Goal: Communication & Community: Answer question/provide support

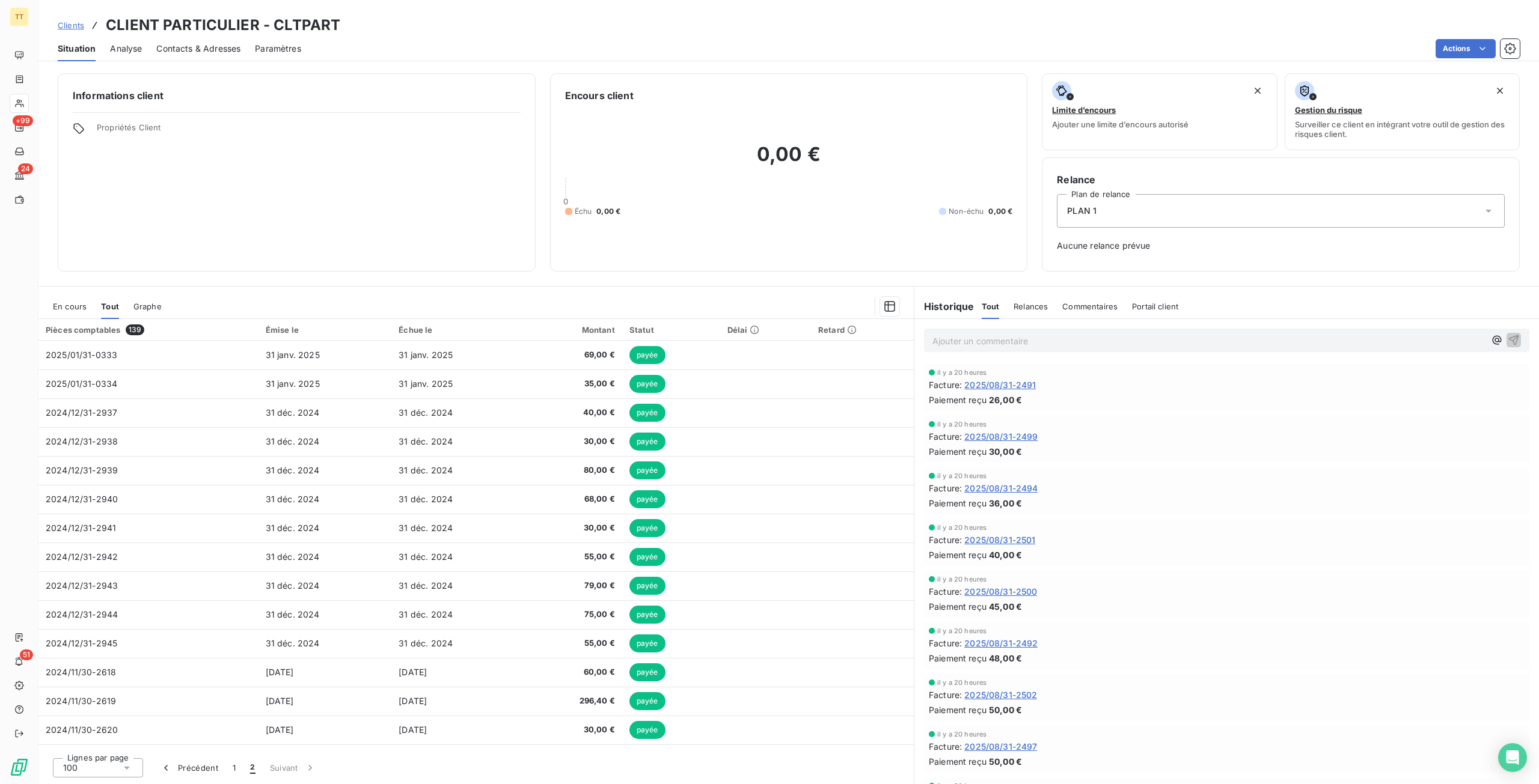
scroll to position [717, 0]
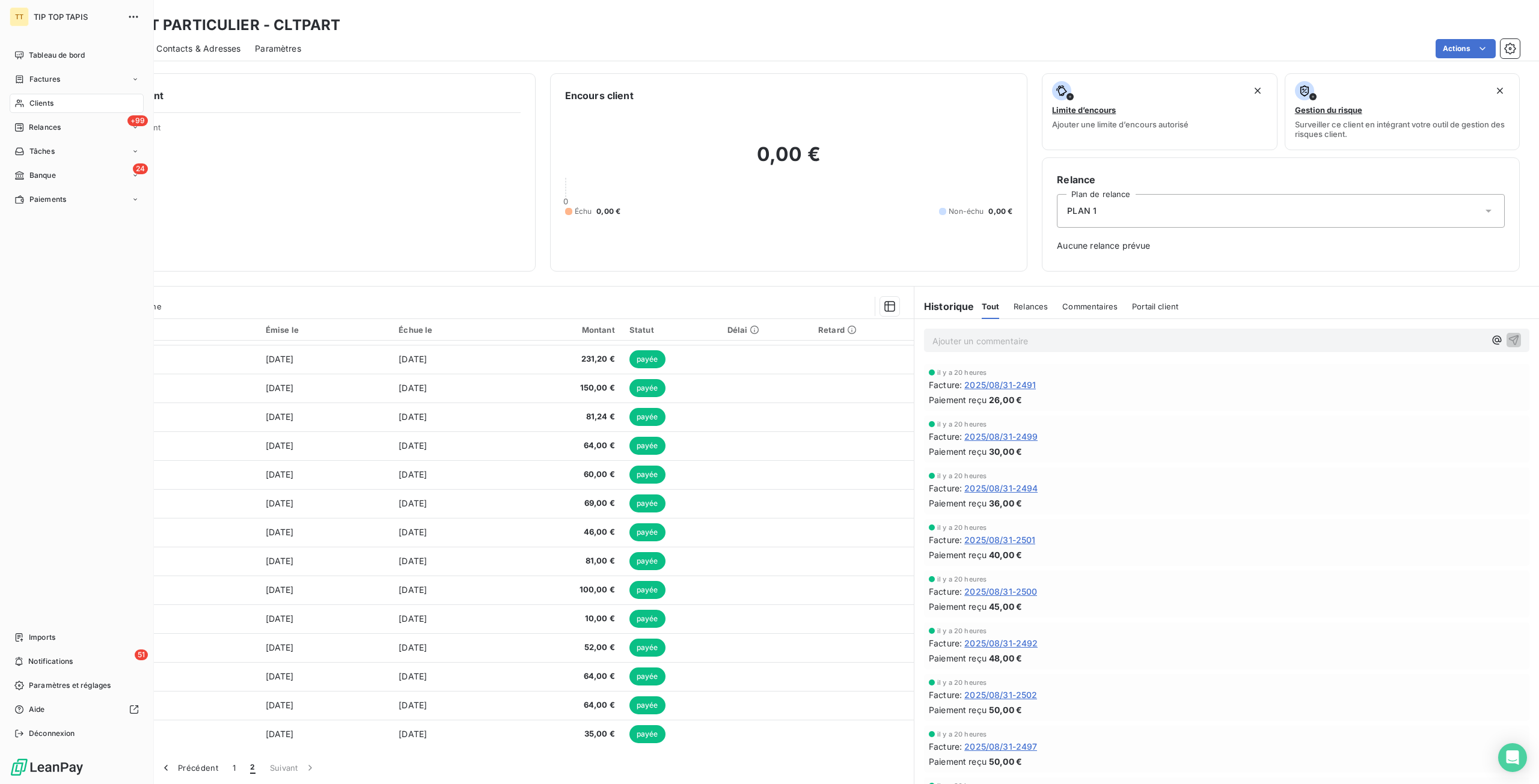
click at [25, 98] on div "Clients" at bounding box center [76, 103] width 134 height 19
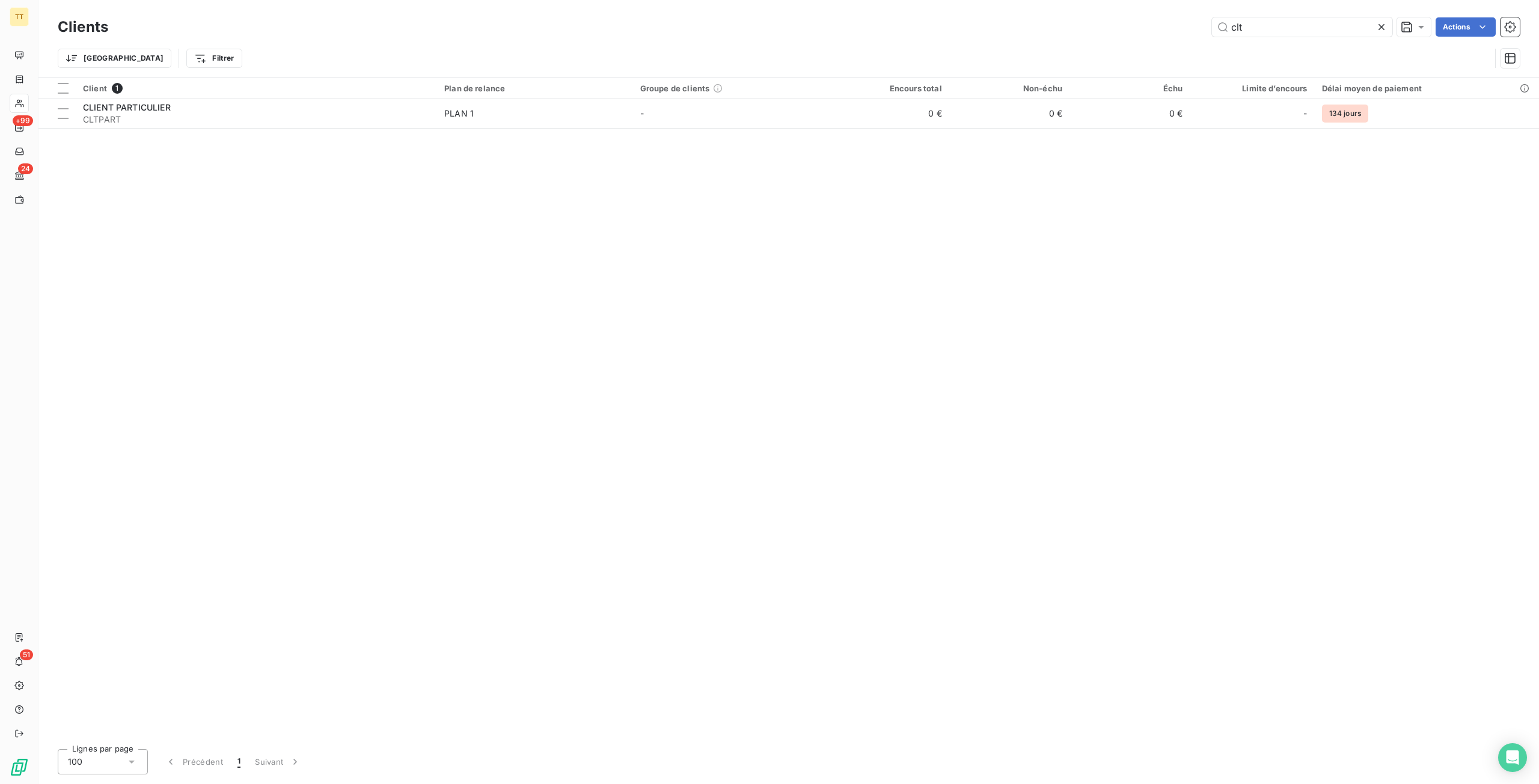
drag, startPoint x: 1291, startPoint y: 24, endPoint x: 1095, endPoint y: 23, distance: 196.0
click at [1095, 23] on div "clt Actions" at bounding box center [821, 27] width 1397 height 19
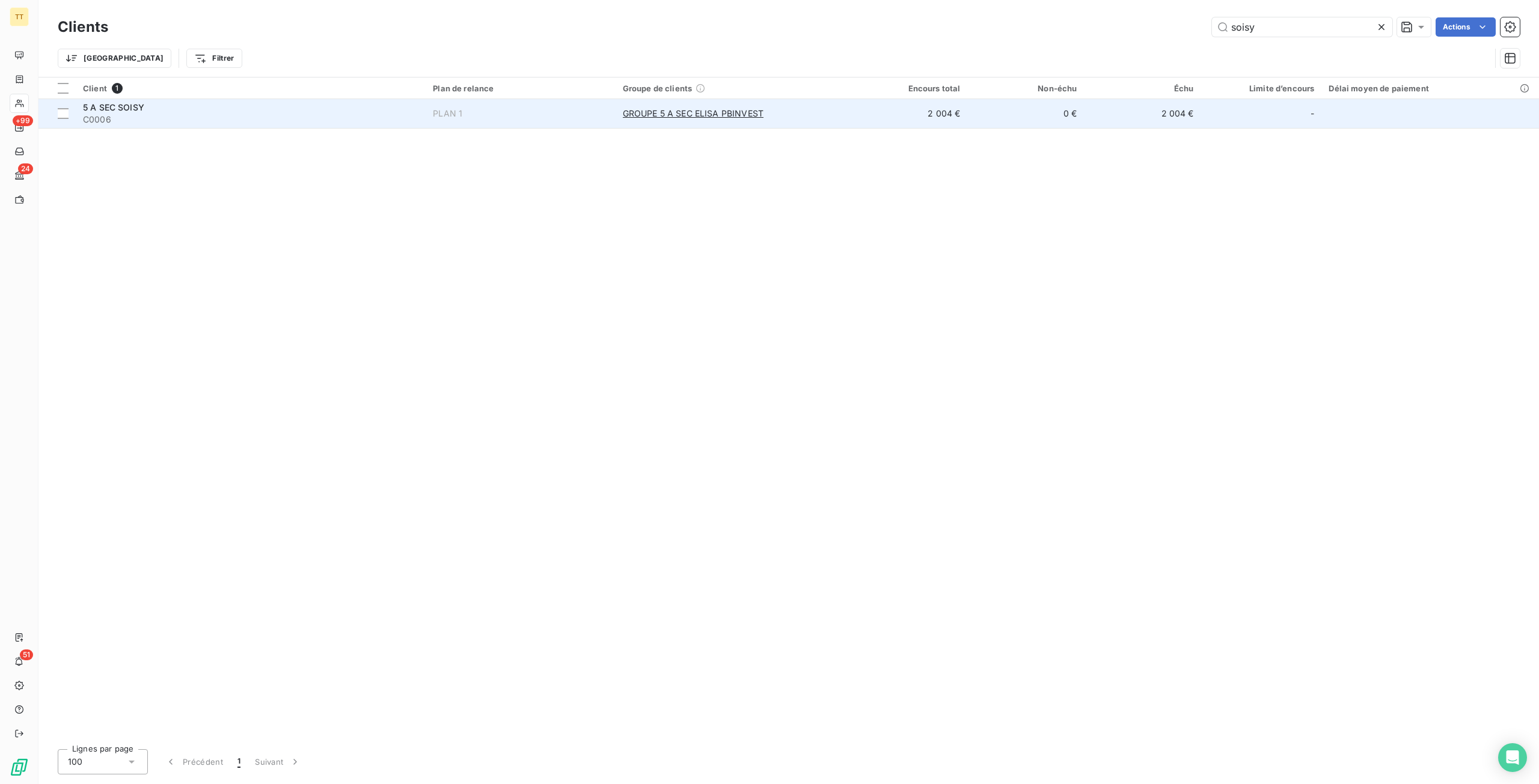
type input "soisy"
click at [953, 121] on td "2 004 €" at bounding box center [909, 113] width 116 height 29
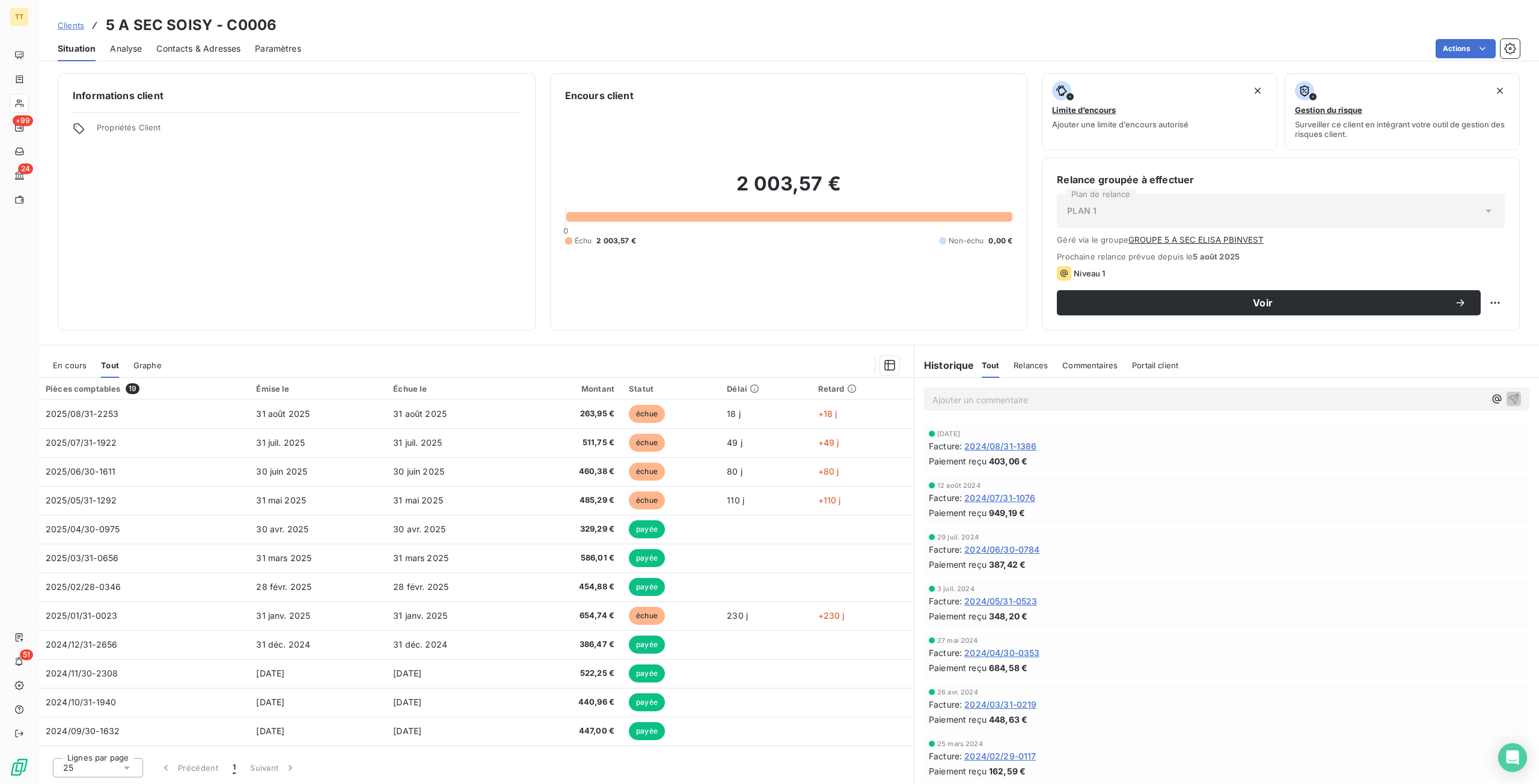
click at [60, 364] on span "En cours" at bounding box center [70, 365] width 33 height 9
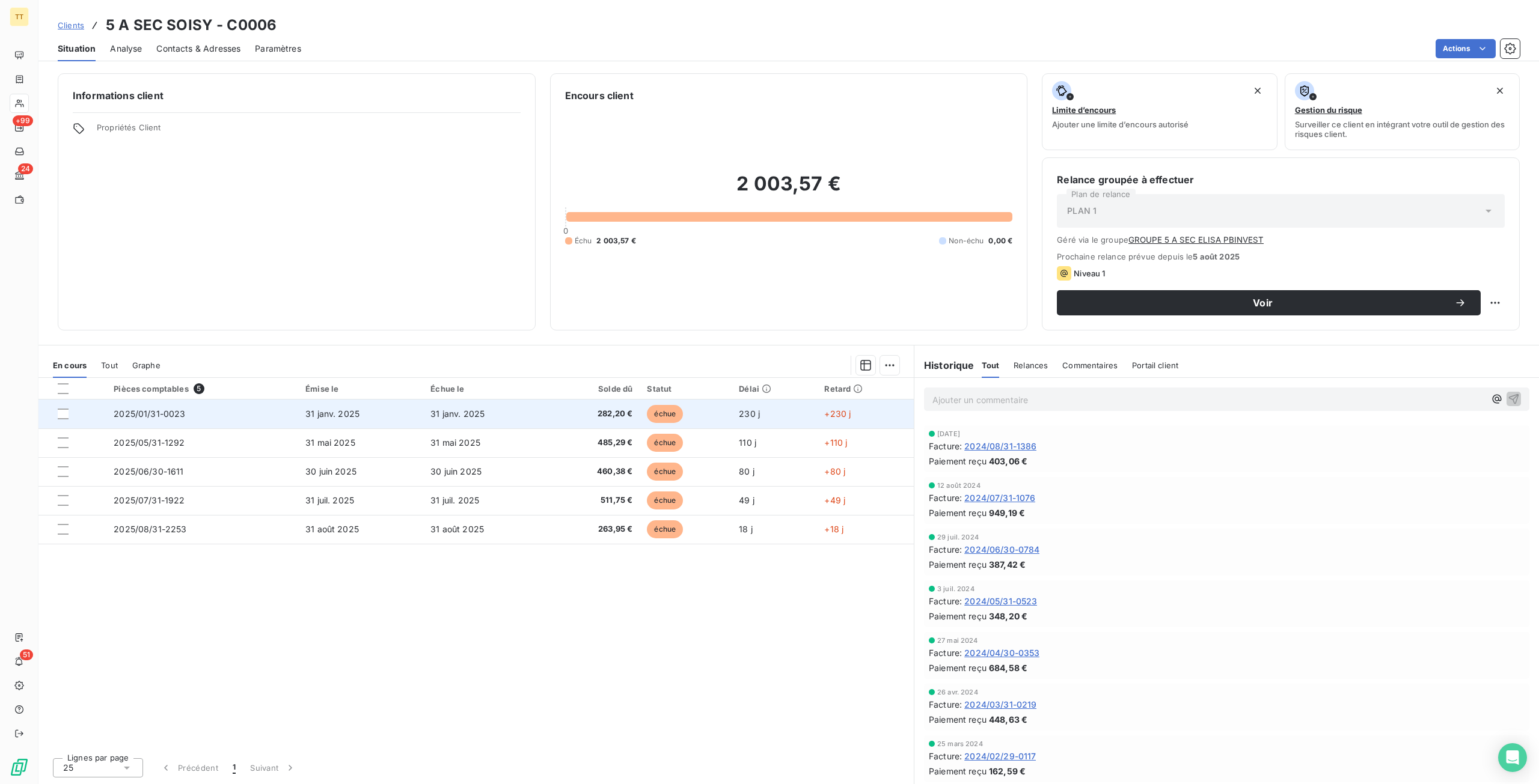
click at [377, 413] on td "31 janv. 2025" at bounding box center [361, 413] width 125 height 29
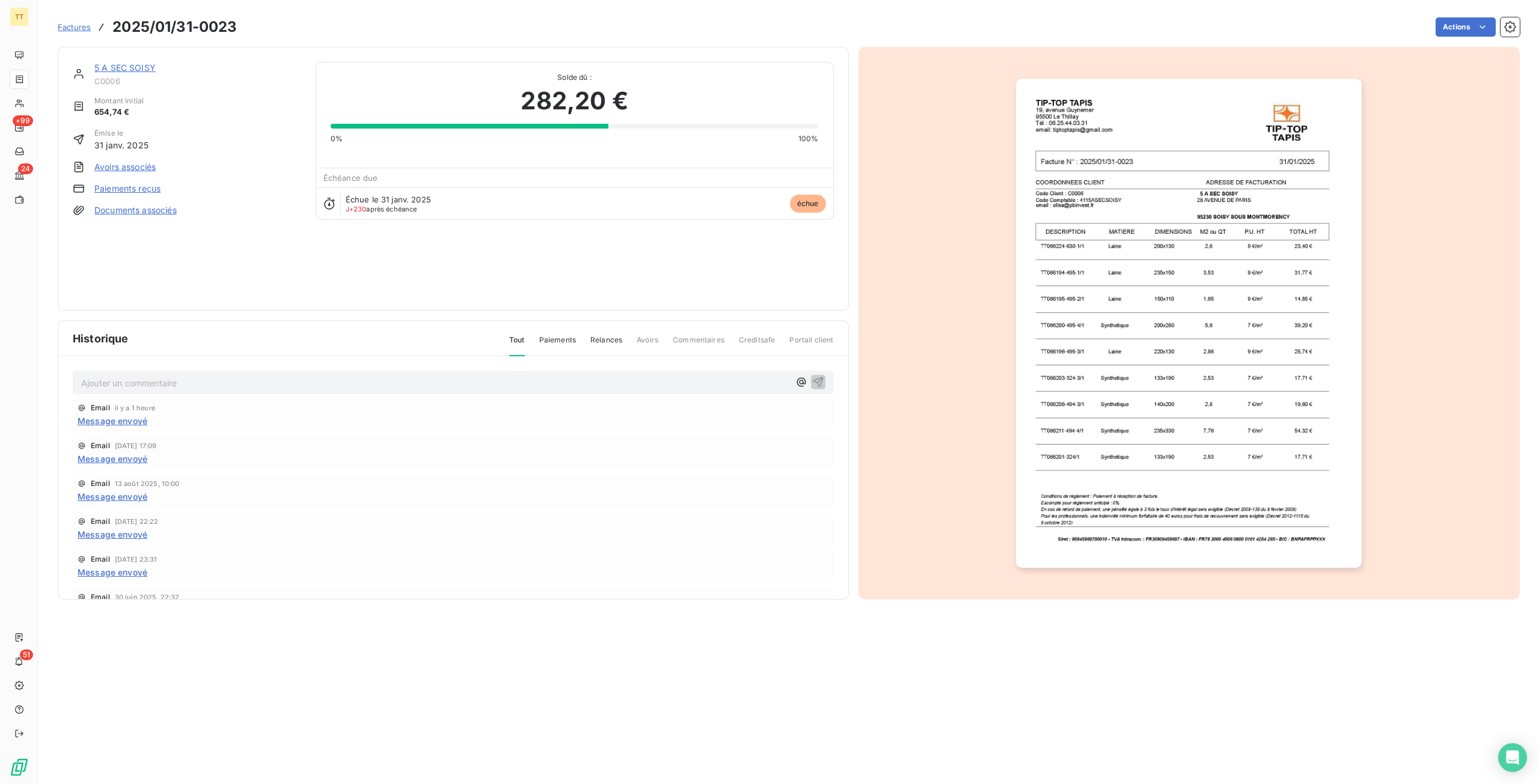
click at [139, 166] on link "Avoirs associés" at bounding box center [125, 167] width 62 height 12
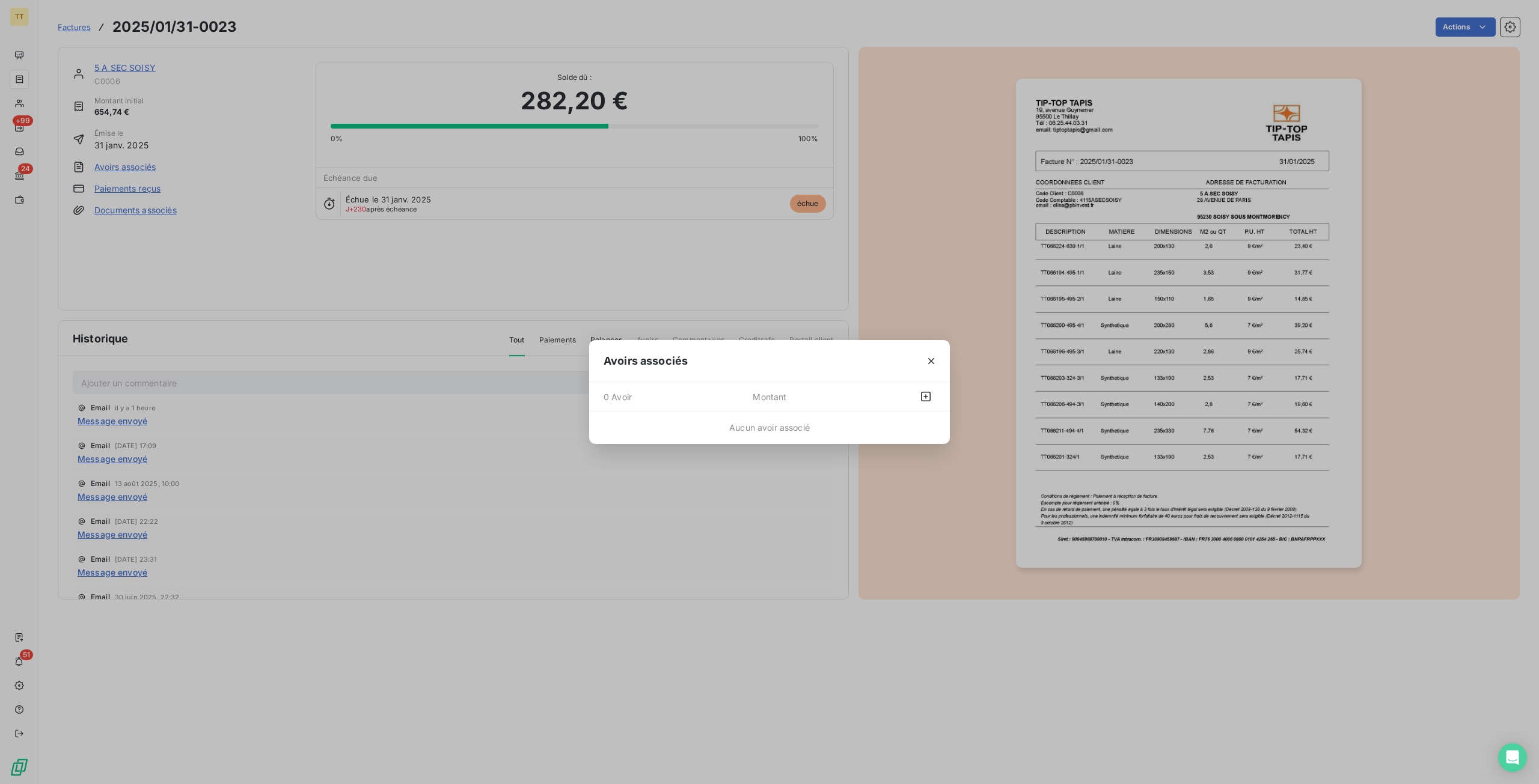
drag, startPoint x: 931, startPoint y: 353, endPoint x: 899, endPoint y: 348, distance: 32.4
click at [931, 353] on button "button" at bounding box center [931, 361] width 19 height 19
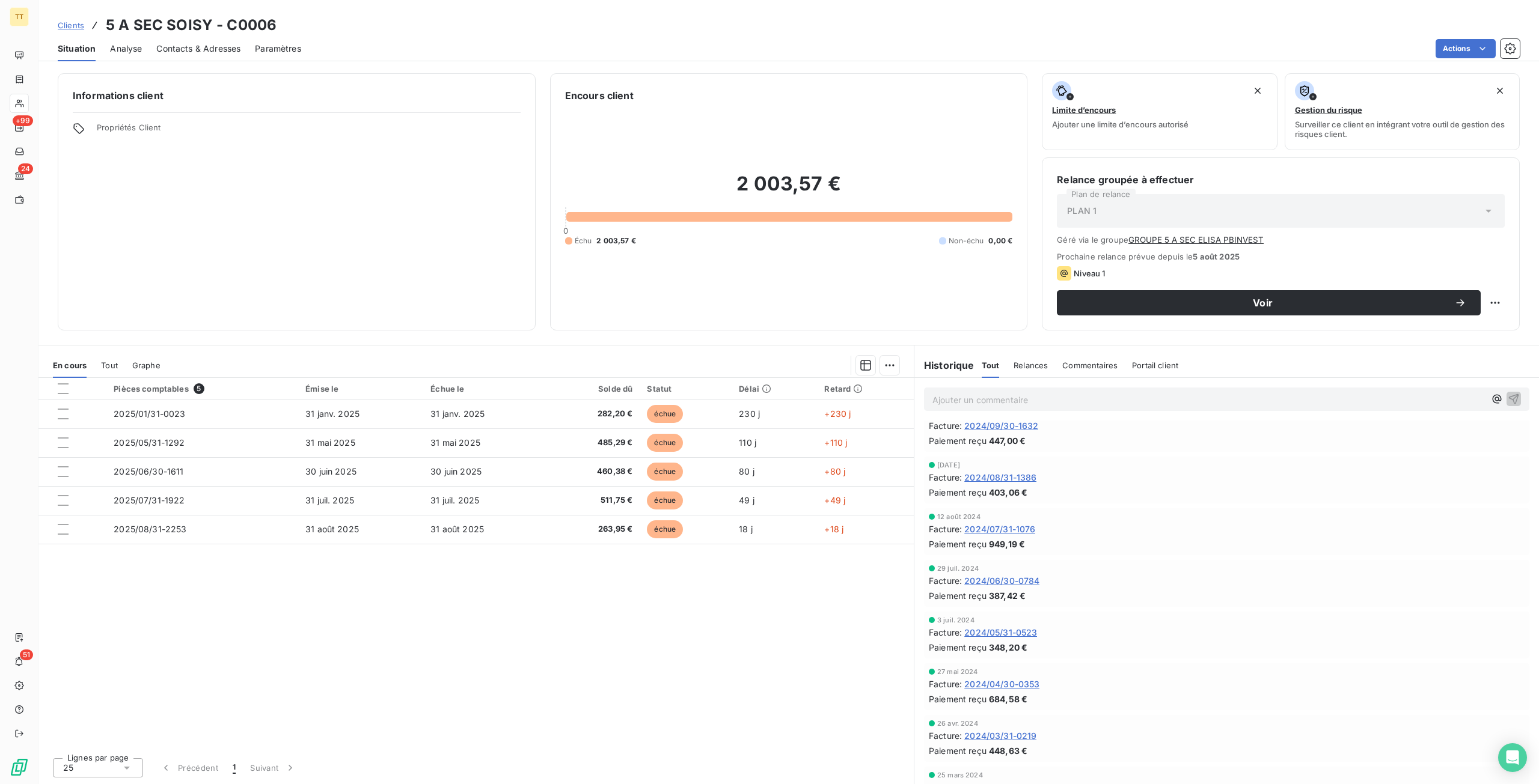
scroll to position [941, 0]
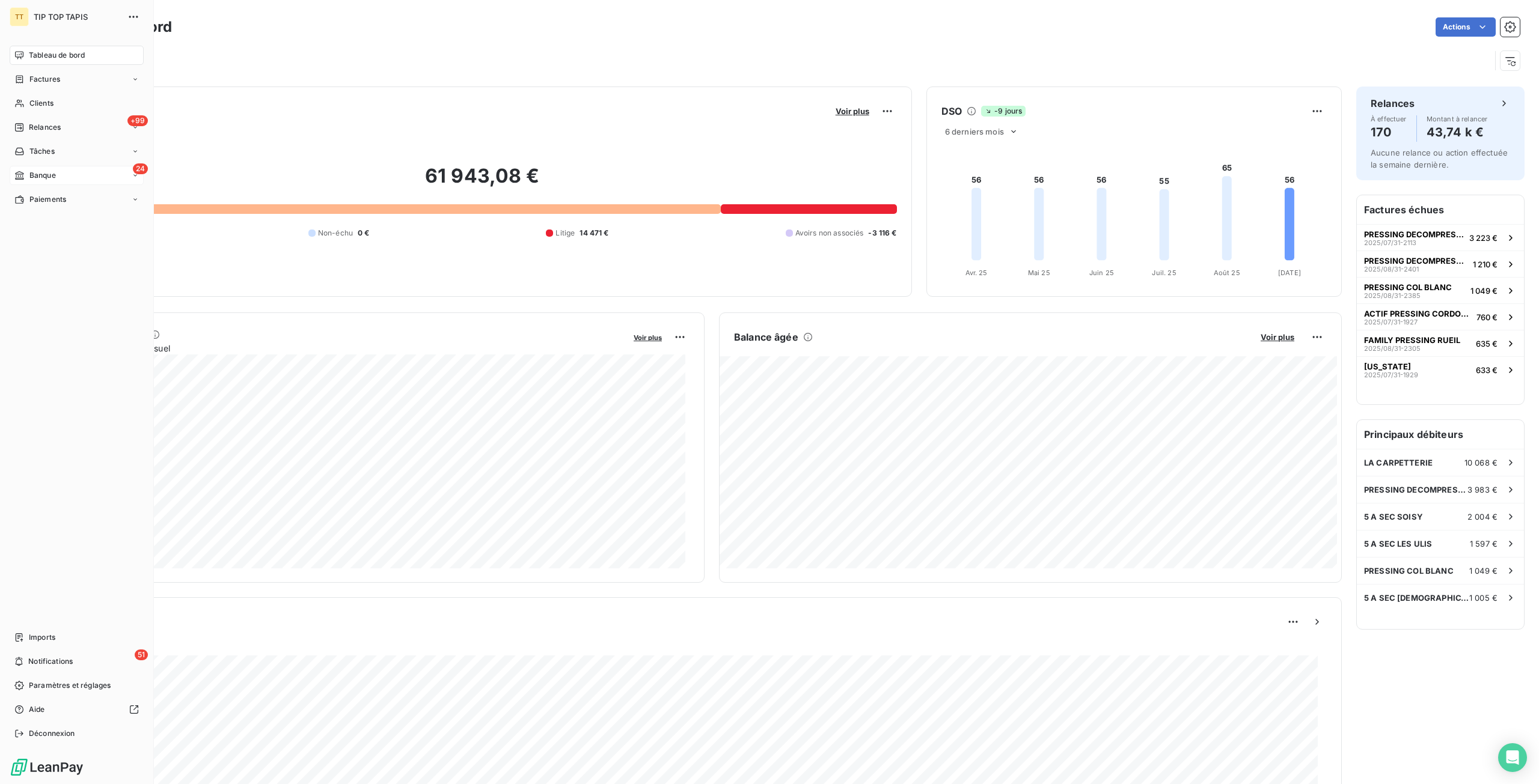
click at [60, 182] on div "24 Banque" at bounding box center [76, 175] width 134 height 19
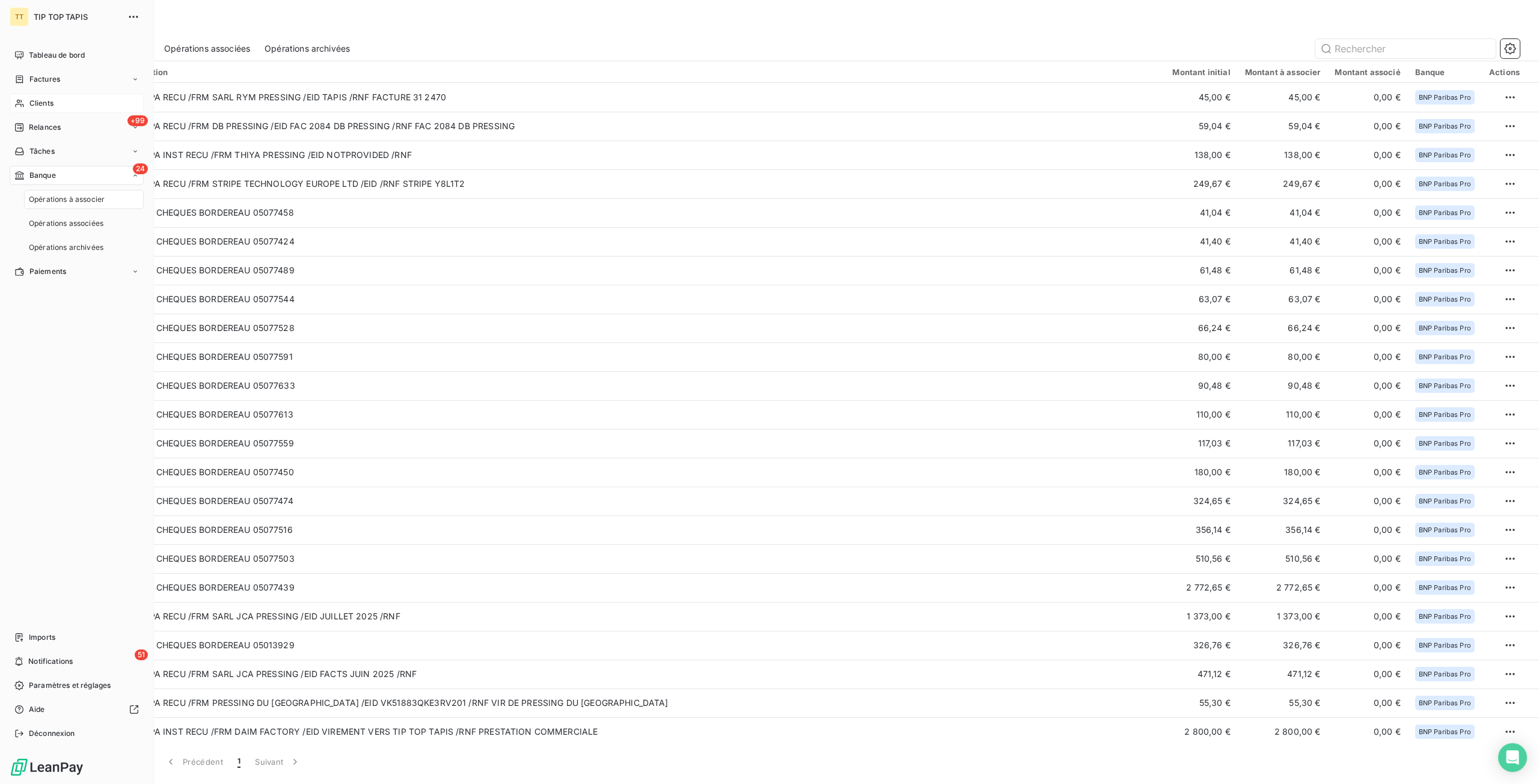
drag, startPoint x: 46, startPoint y: 110, endPoint x: 67, endPoint y: 109, distance: 21.0
click at [46, 110] on div "Clients" at bounding box center [76, 103] width 134 height 19
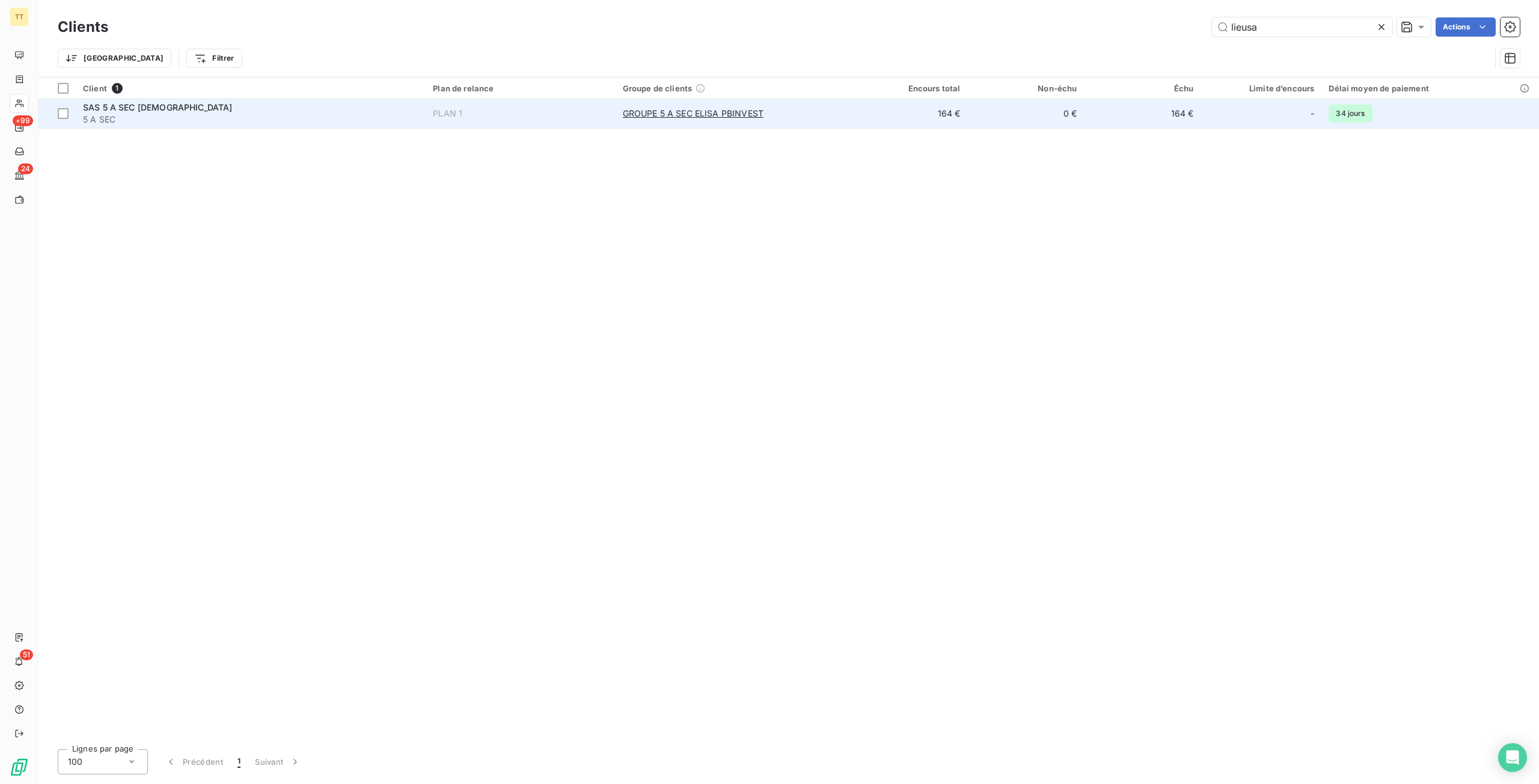
type input "lieusa"
click at [907, 110] on td "164 €" at bounding box center [909, 113] width 116 height 29
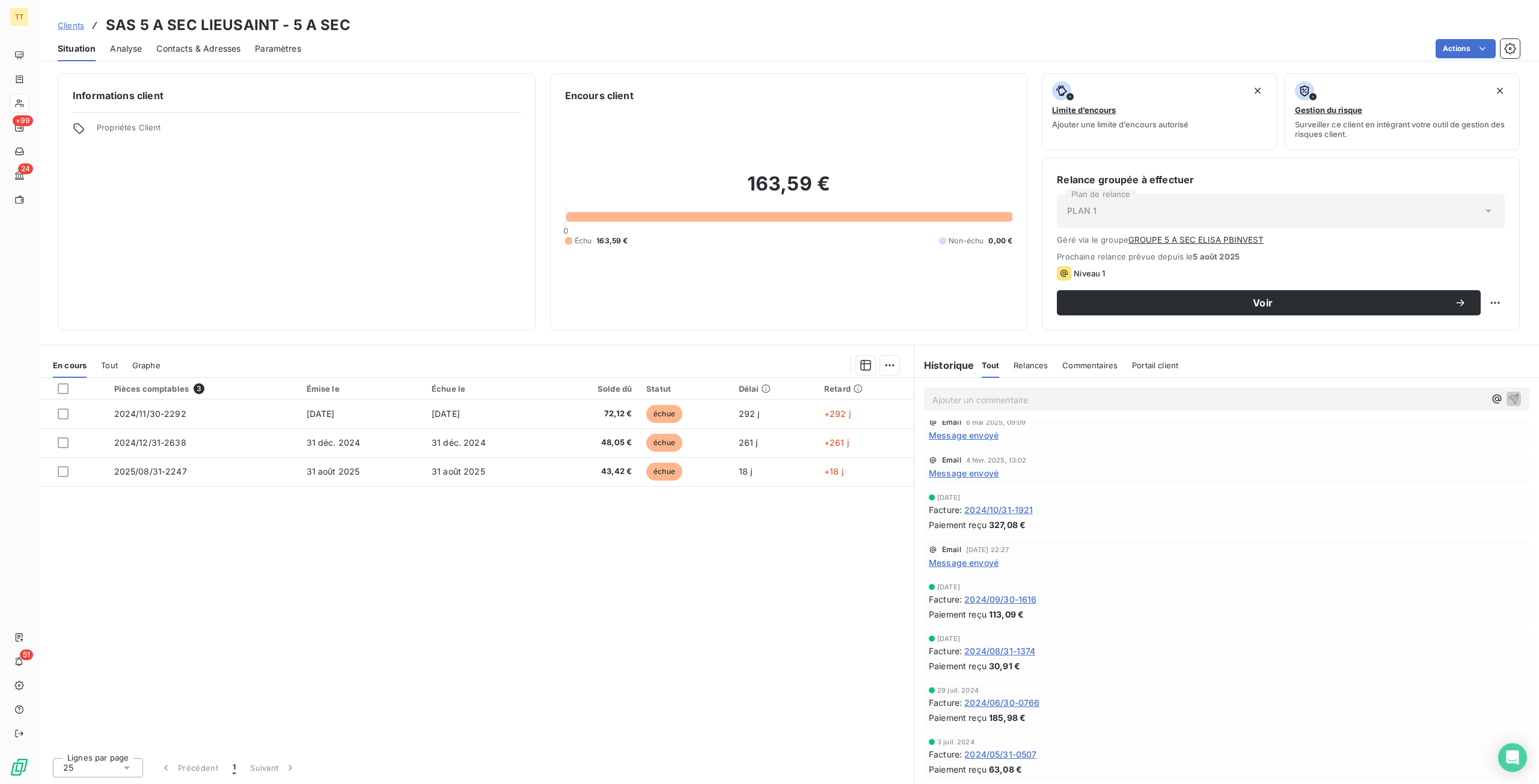
scroll to position [284, 0]
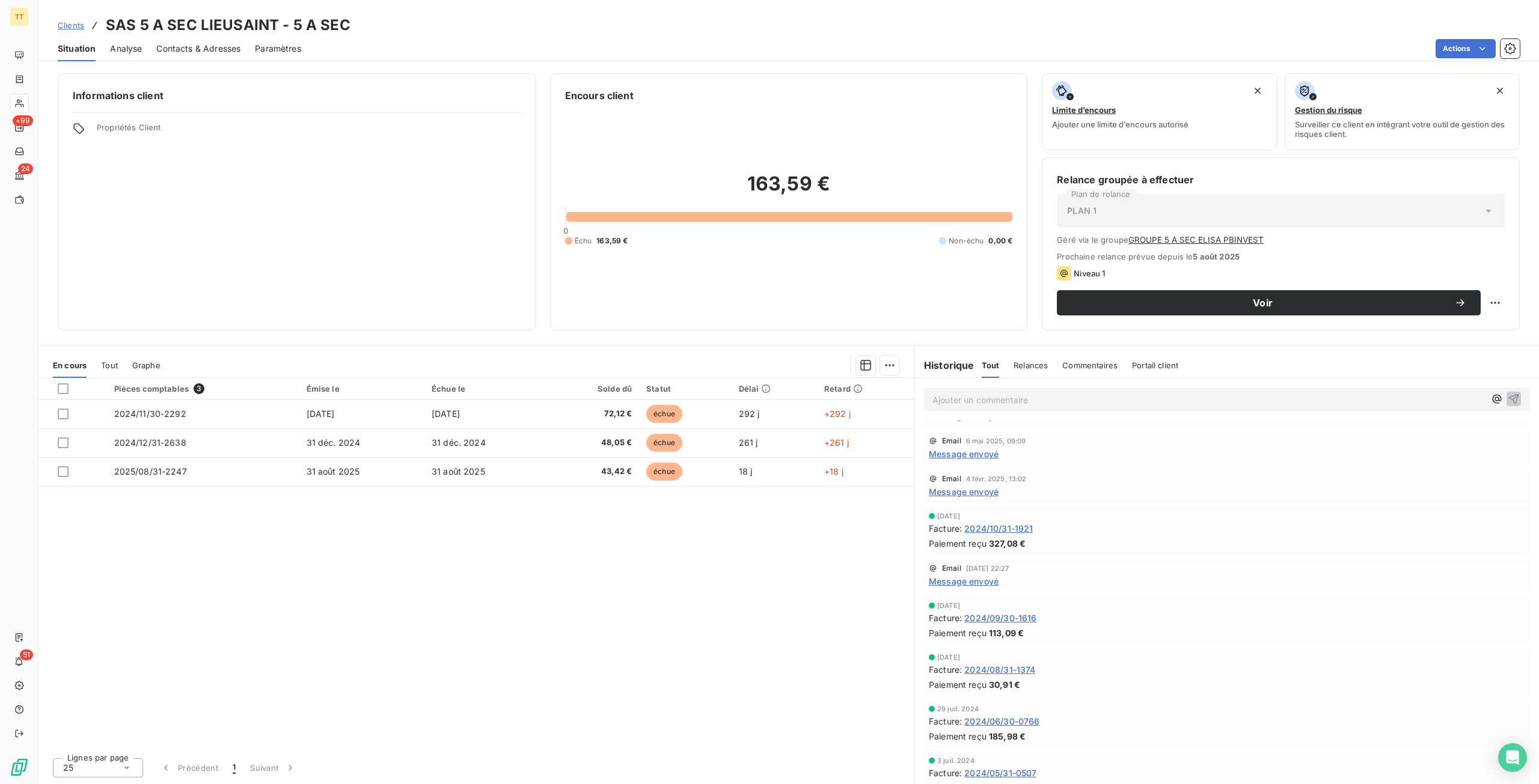
click at [972, 583] on span "Message envoyé" at bounding box center [964, 581] width 70 height 13
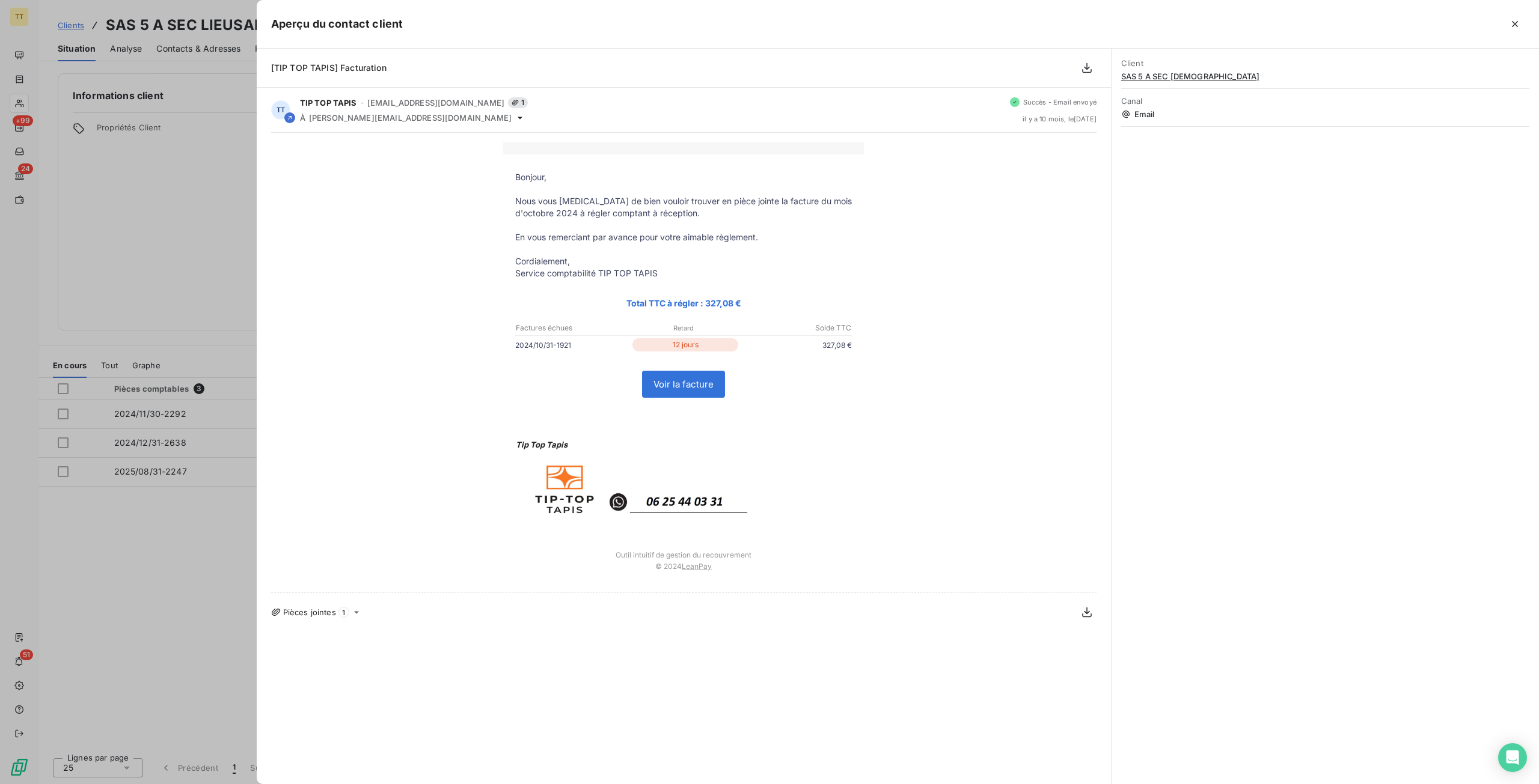
click at [132, 563] on div at bounding box center [770, 392] width 1539 height 784
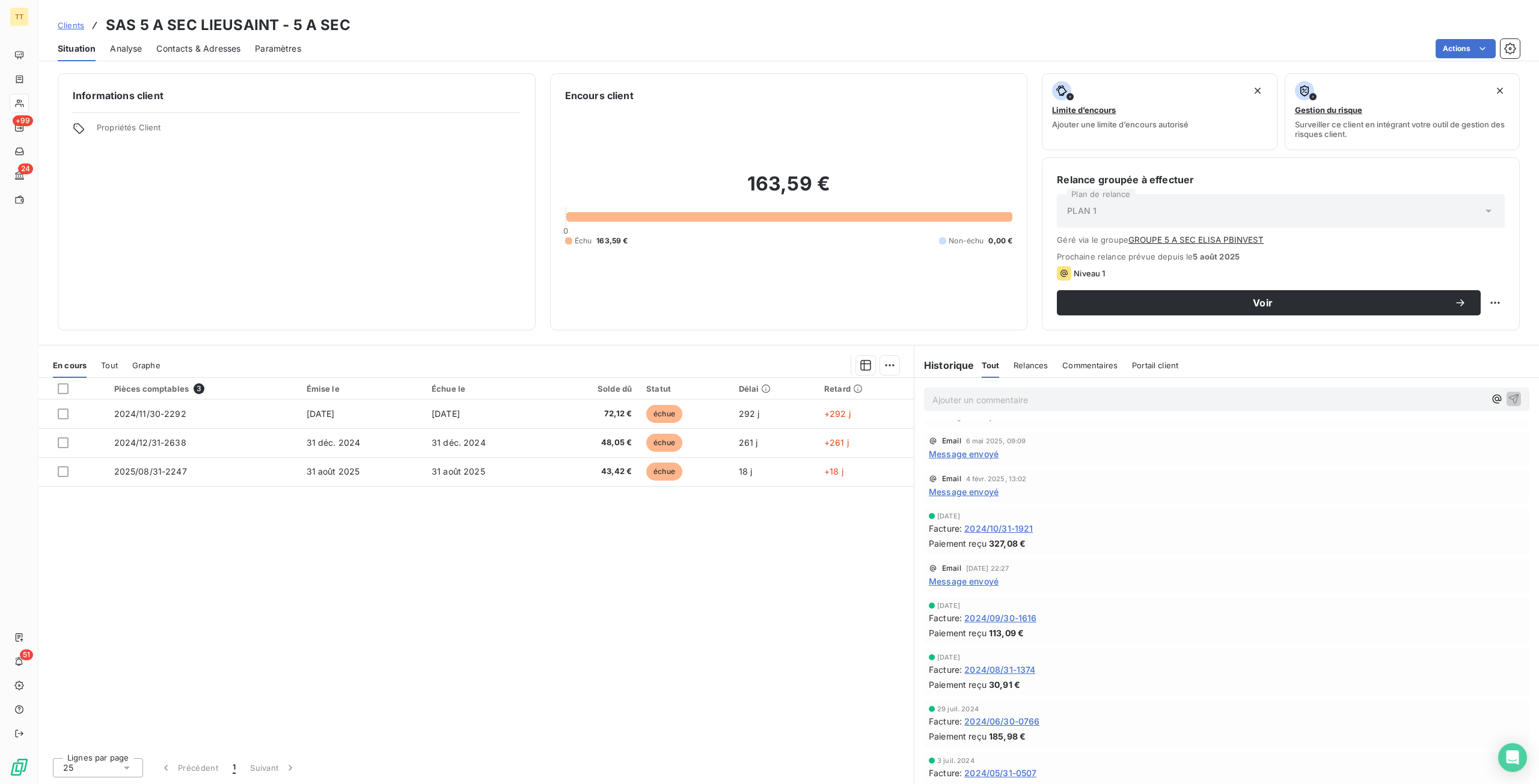
click at [982, 491] on span "Message envoyé" at bounding box center [964, 492] width 70 height 13
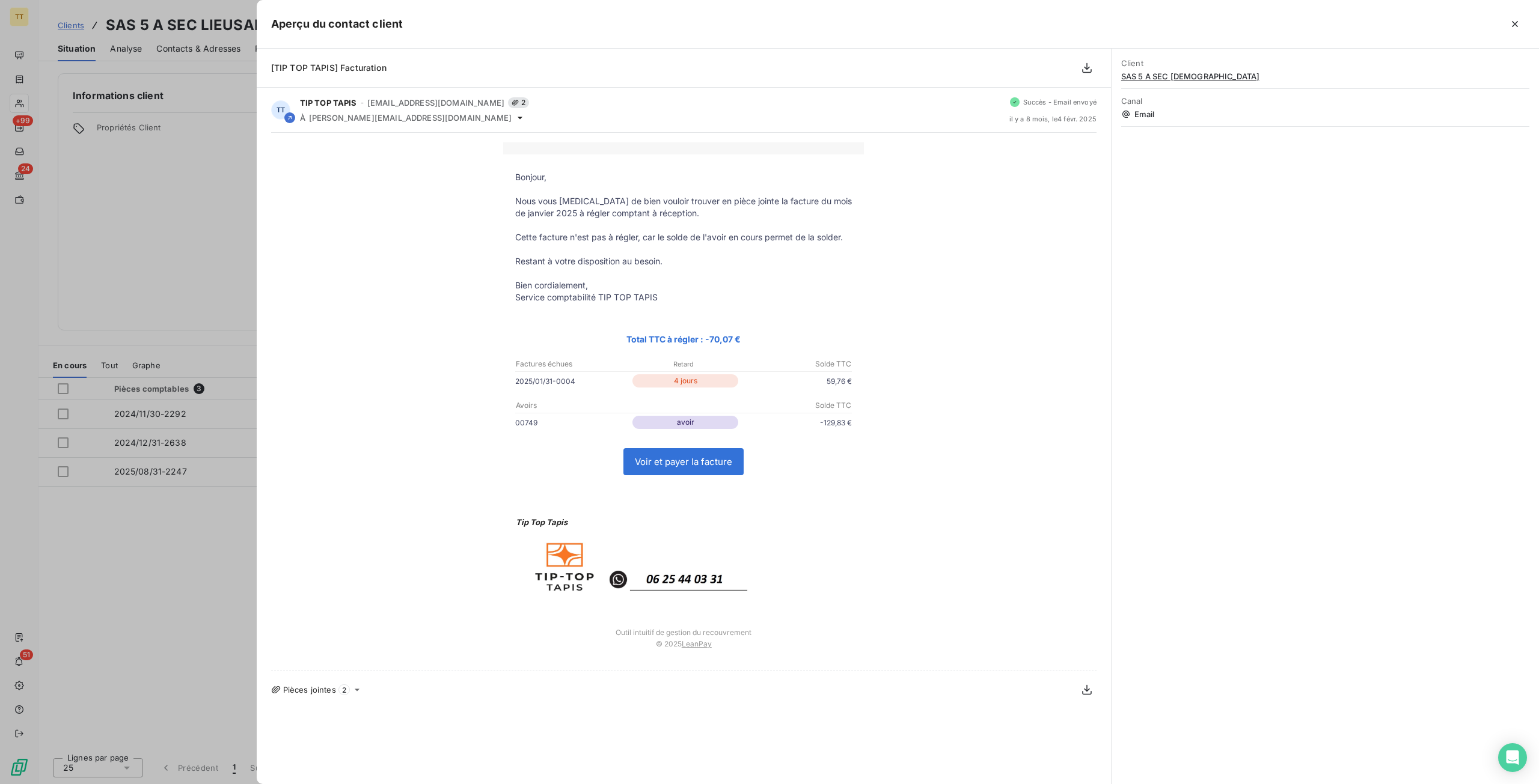
click at [151, 533] on div at bounding box center [770, 392] width 1539 height 784
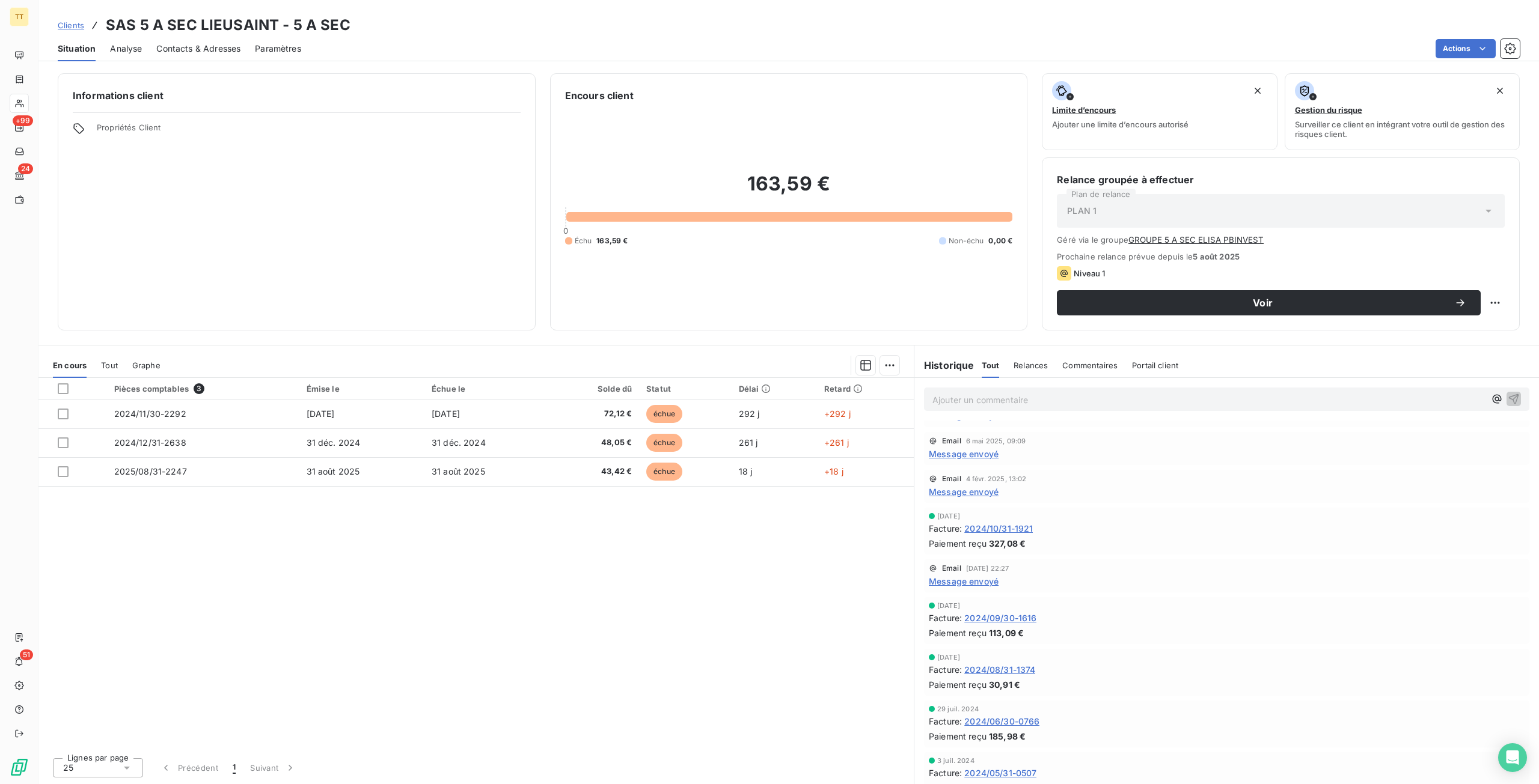
scroll to position [223, 0]
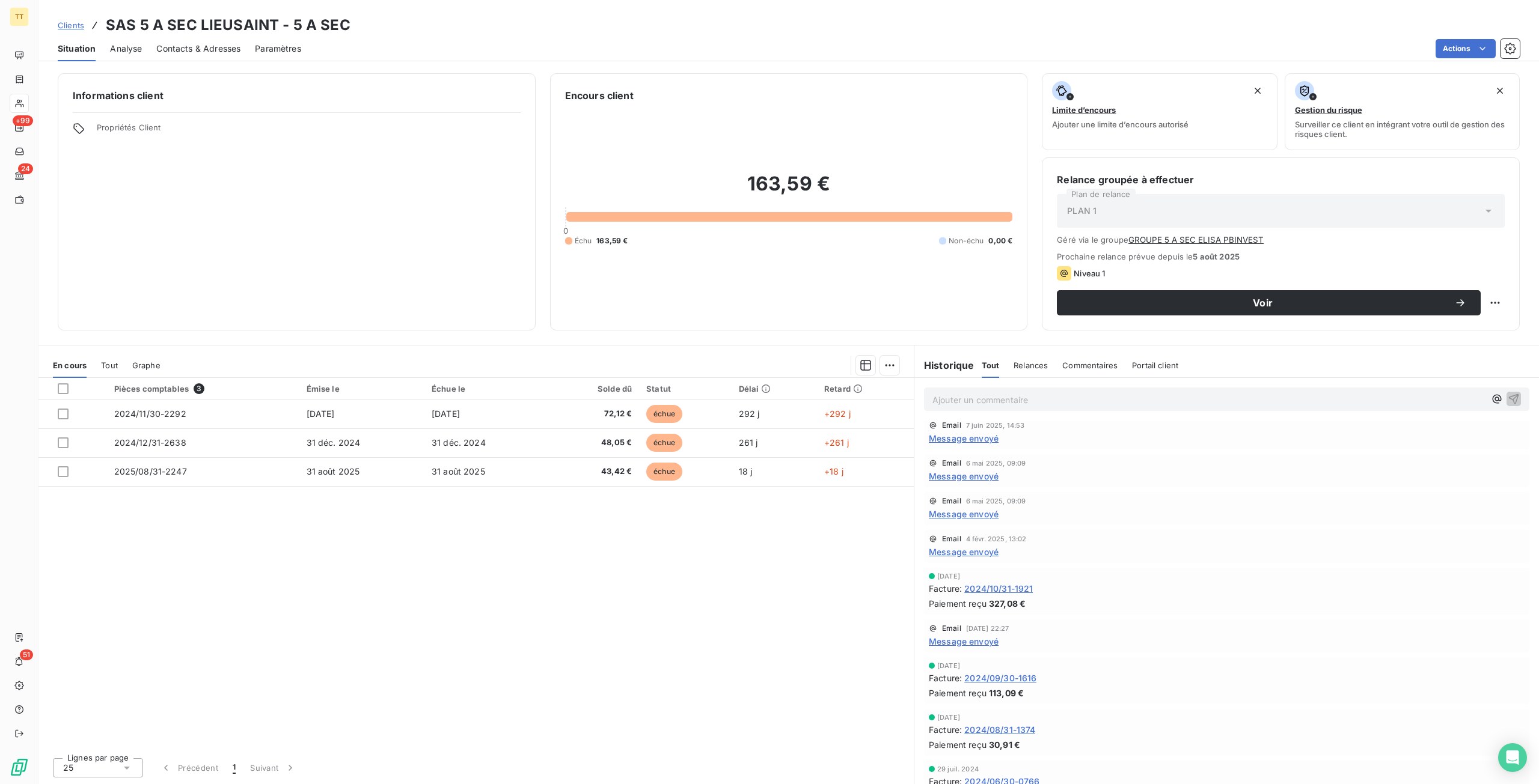
click at [979, 518] on span "Message envoyé" at bounding box center [964, 514] width 70 height 13
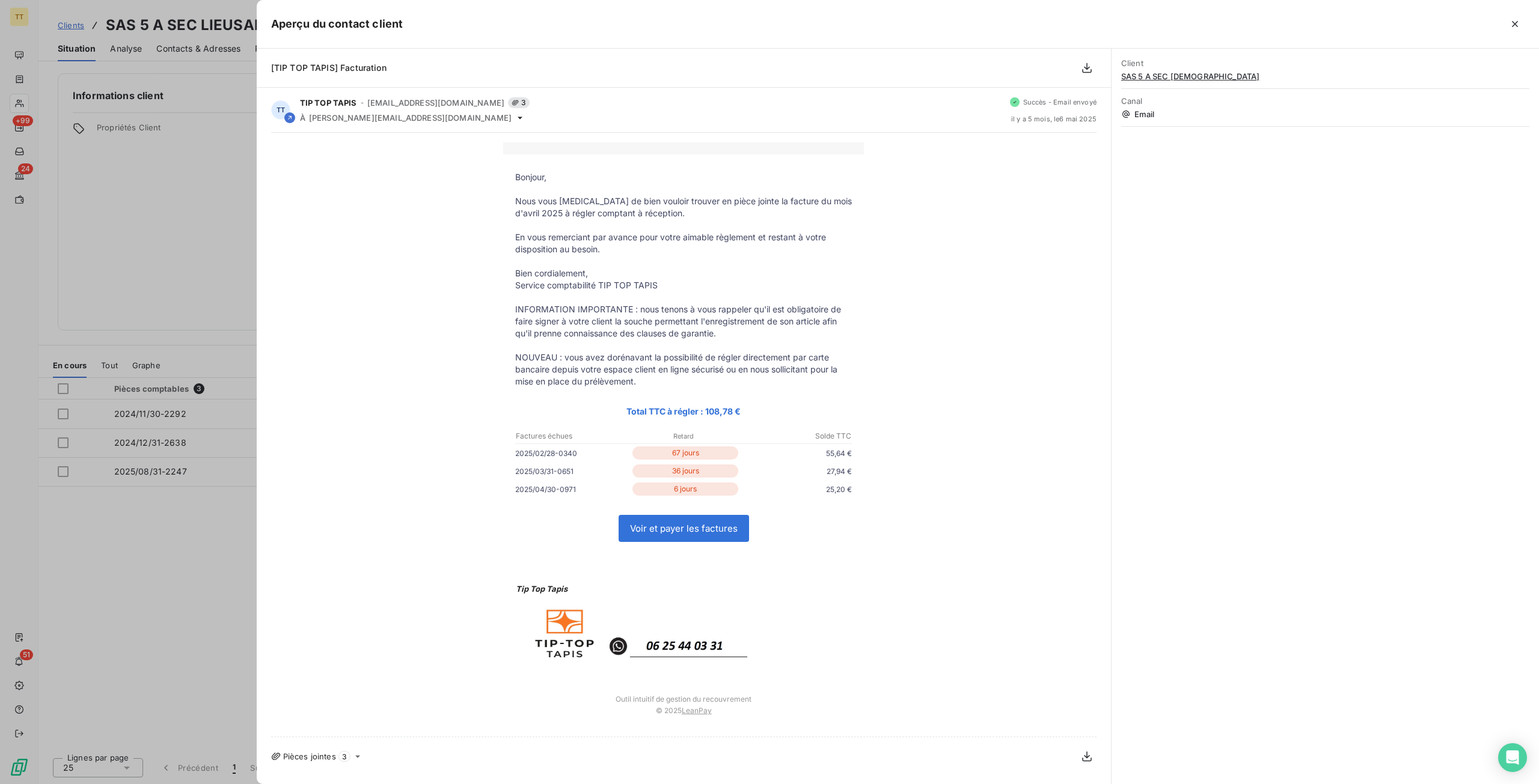
click at [211, 552] on div at bounding box center [770, 392] width 1539 height 784
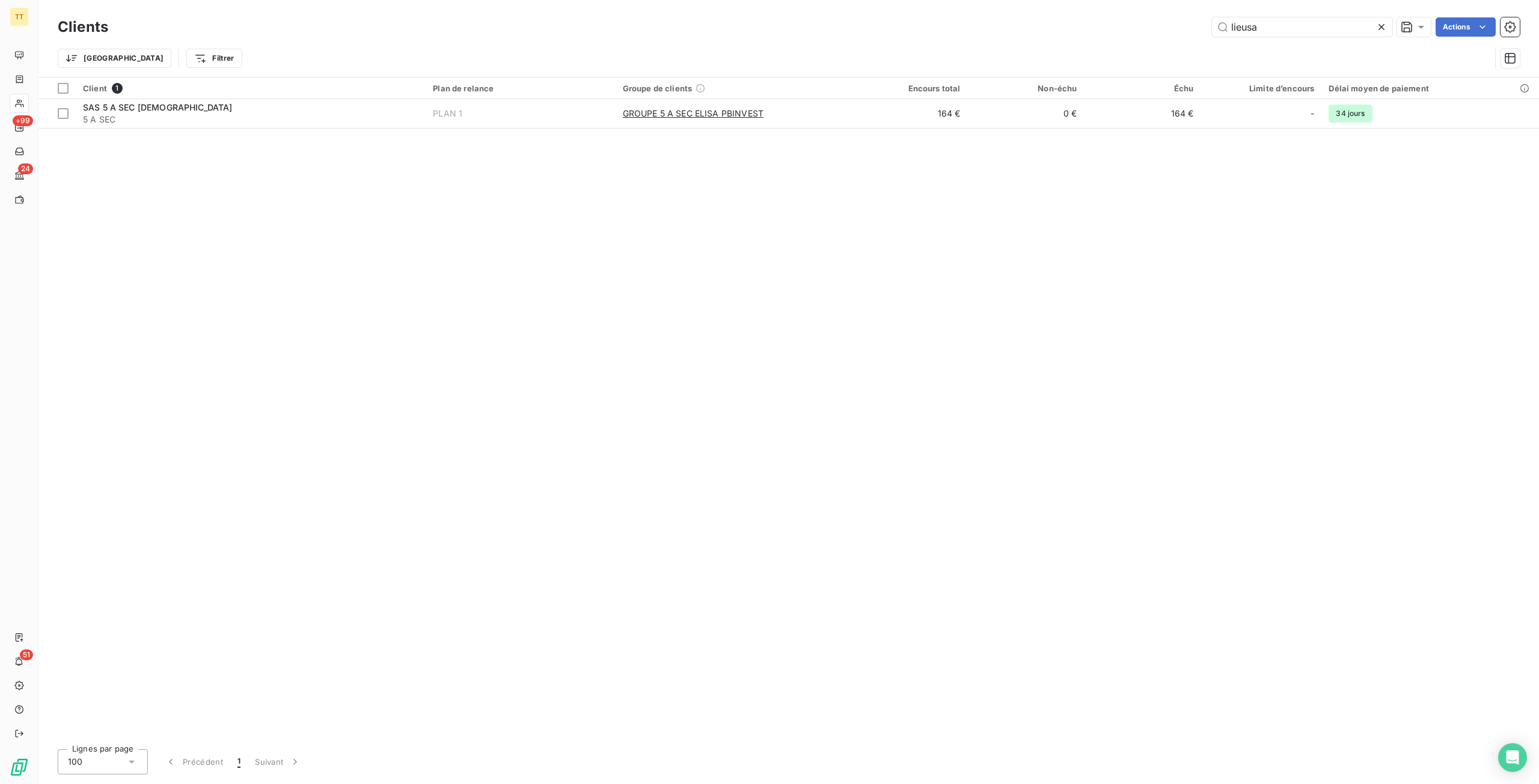
drag, startPoint x: 1384, startPoint y: 26, endPoint x: 794, endPoint y: 6, distance: 590.3
click at [1385, 26] on icon at bounding box center [1381, 27] width 12 height 12
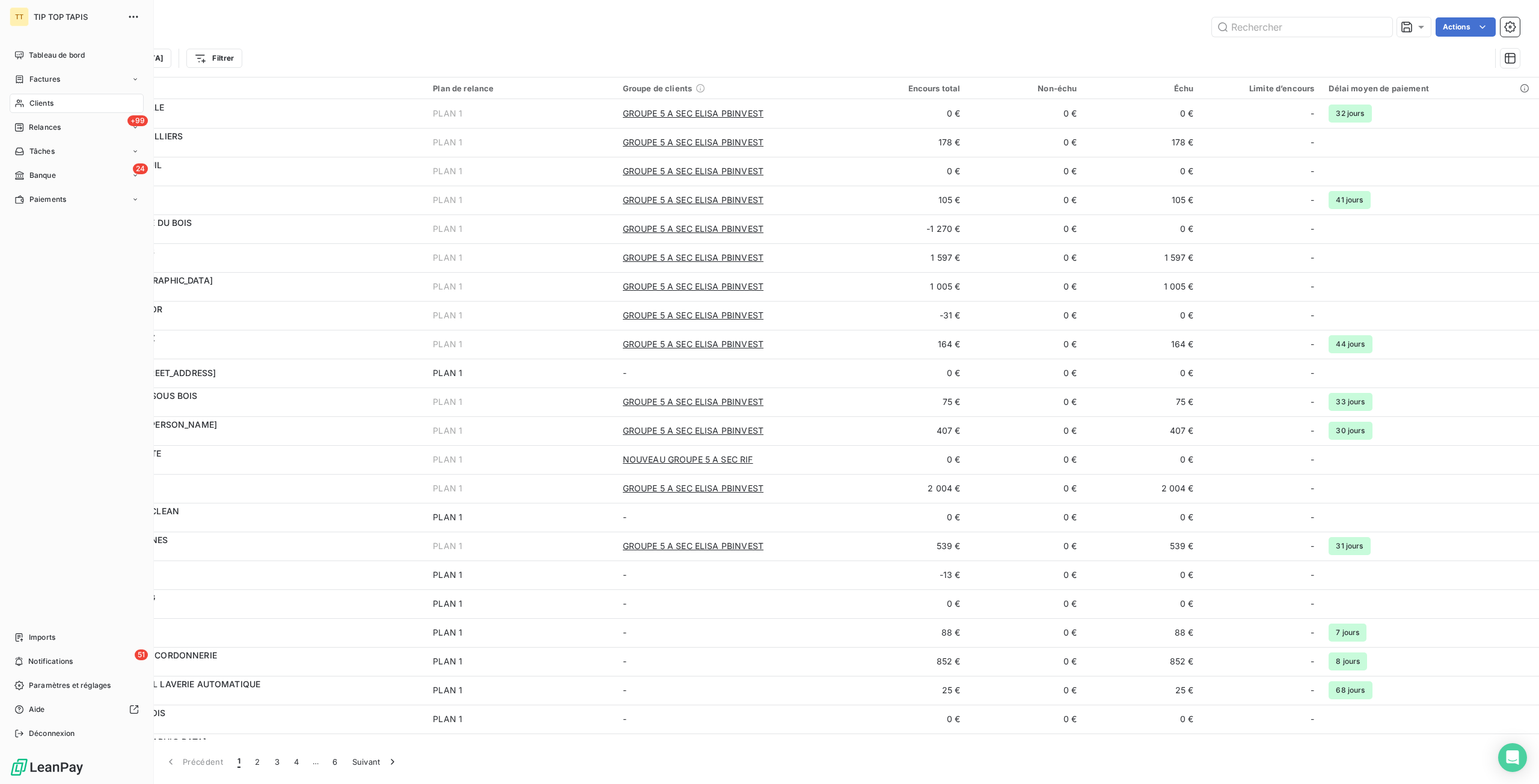
click at [43, 102] on span "Clients" at bounding box center [41, 103] width 24 height 11
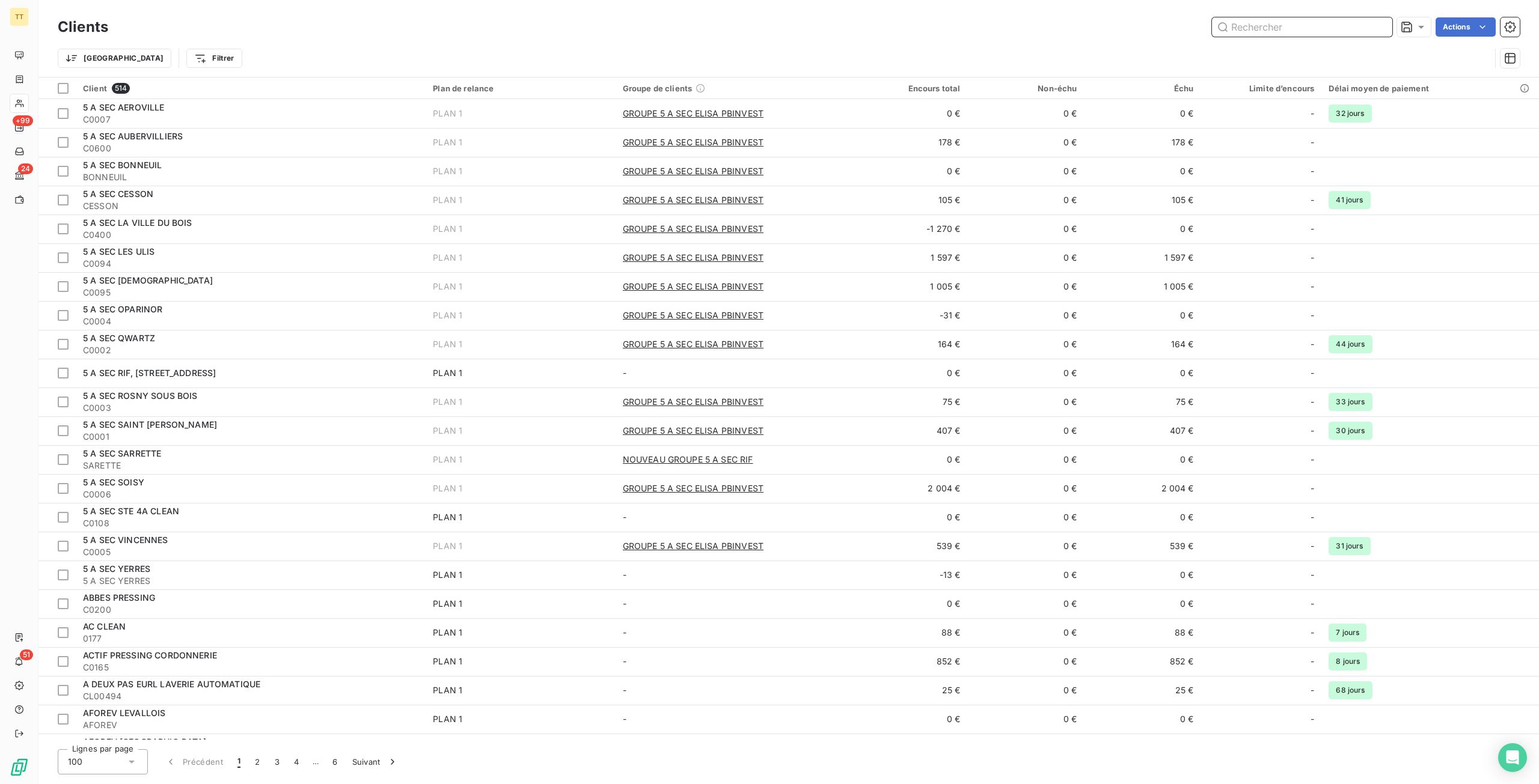
click at [1249, 23] on input "text" at bounding box center [1302, 27] width 181 height 19
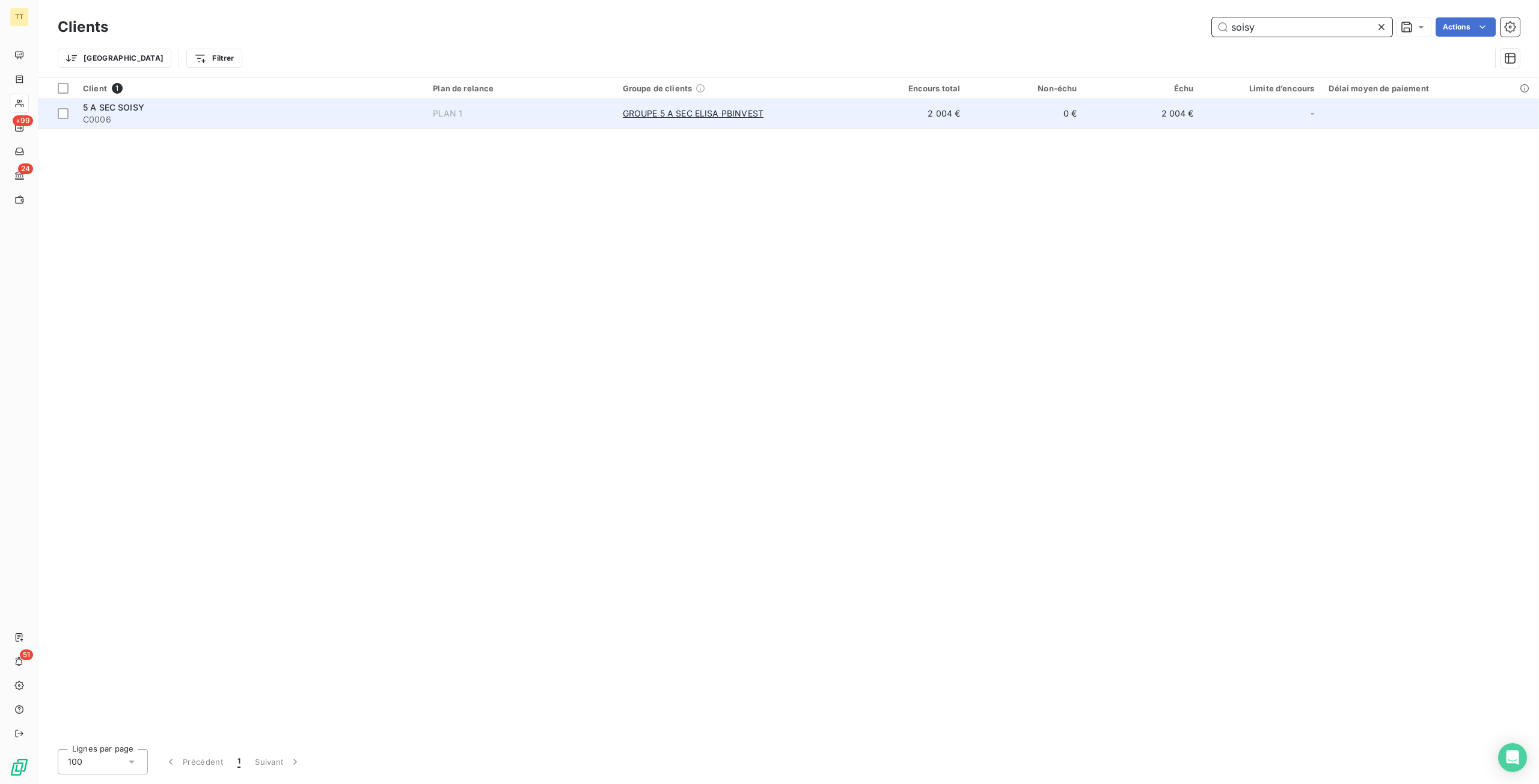
type input "soisy"
click at [945, 117] on td "2 004 €" at bounding box center [909, 113] width 116 height 29
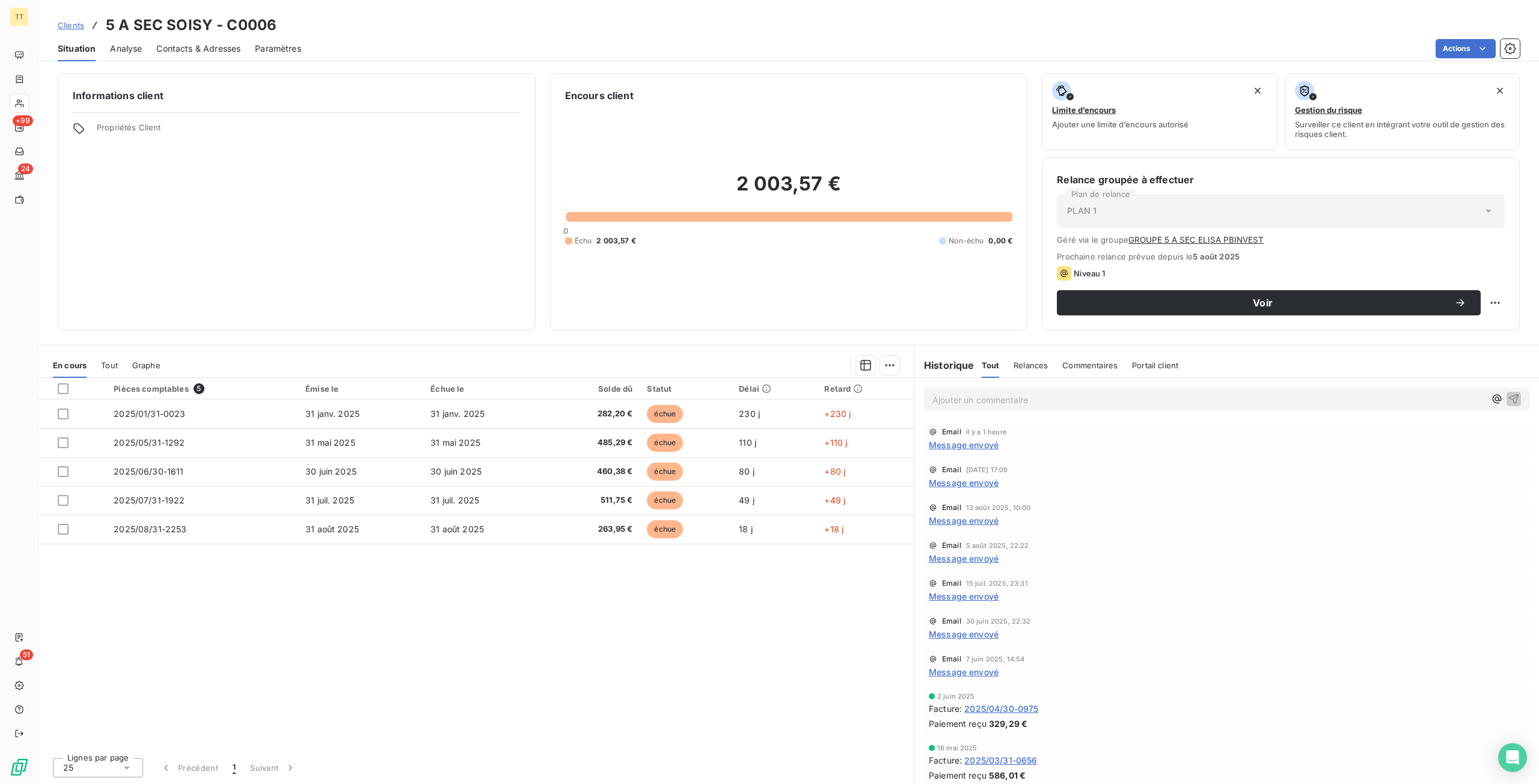
click at [1148, 363] on span "Portail client" at bounding box center [1155, 365] width 46 height 9
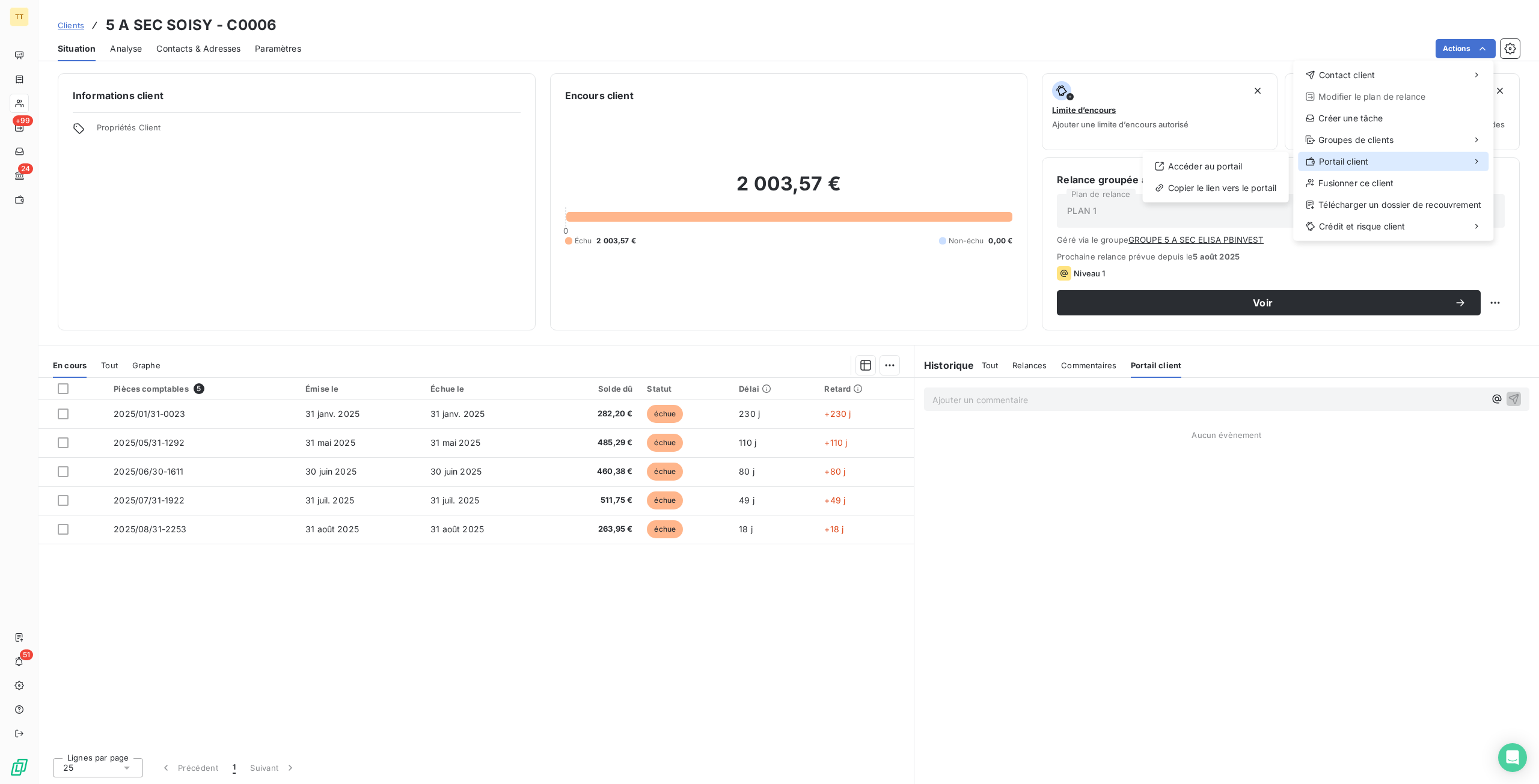
click at [1360, 169] on div "Portail client" at bounding box center [1393, 161] width 191 height 19
click at [1227, 169] on div "Accéder au portail" at bounding box center [1216, 166] width 137 height 19
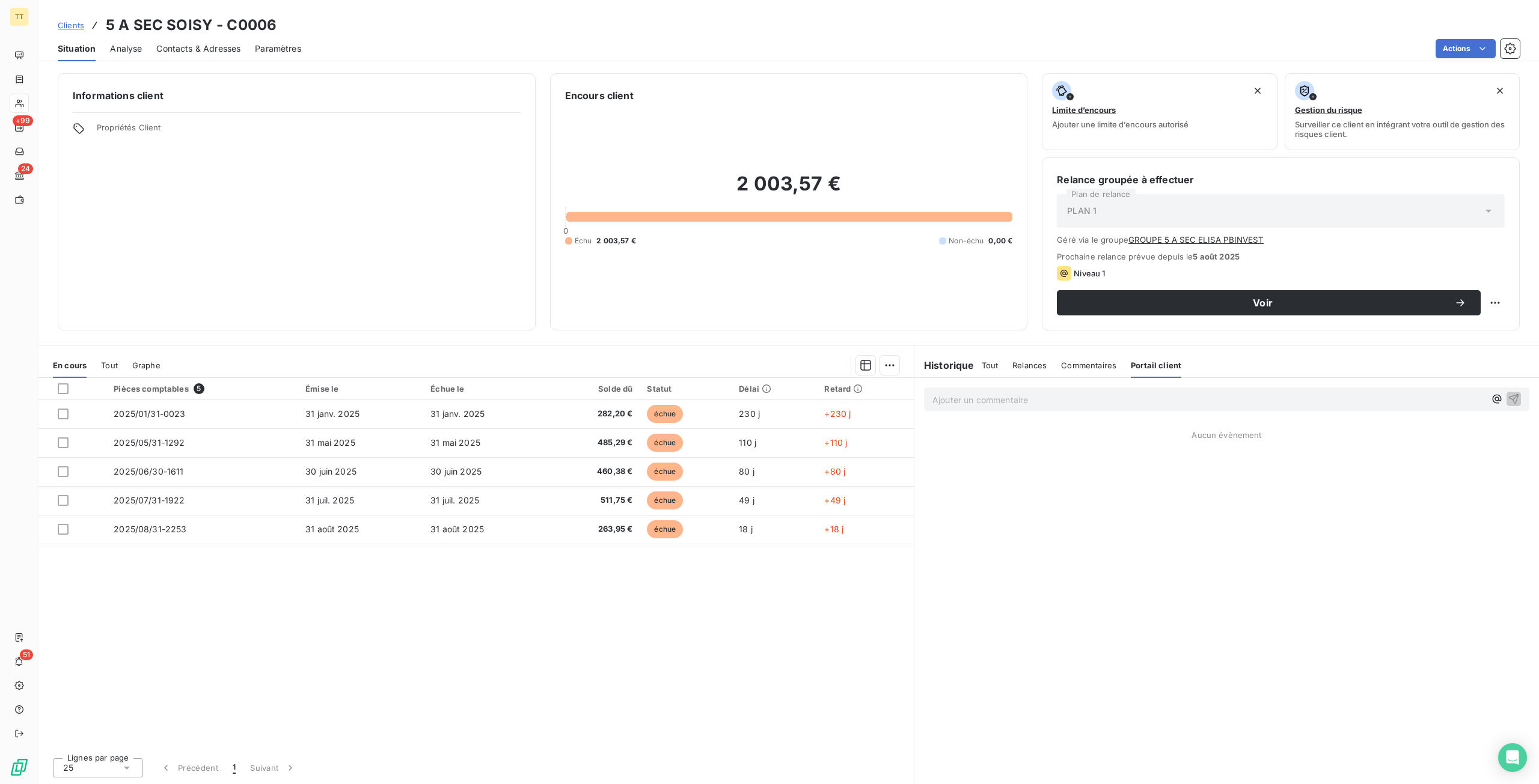
click at [245, 237] on div "Informations client Propriétés Client" at bounding box center [296, 202] width 478 height 258
click at [988, 370] on div "Tout" at bounding box center [990, 365] width 17 height 25
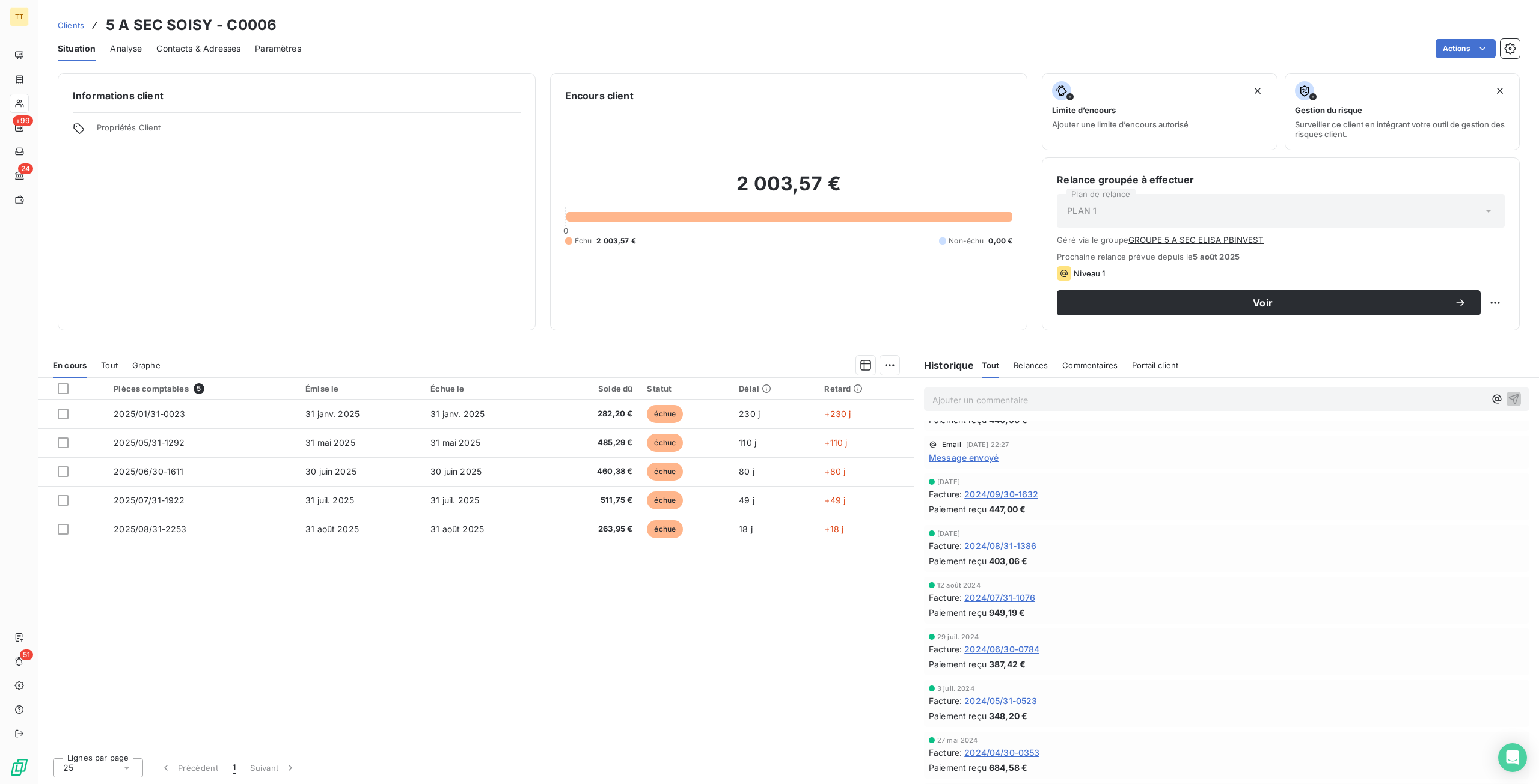
scroll to position [941, 0]
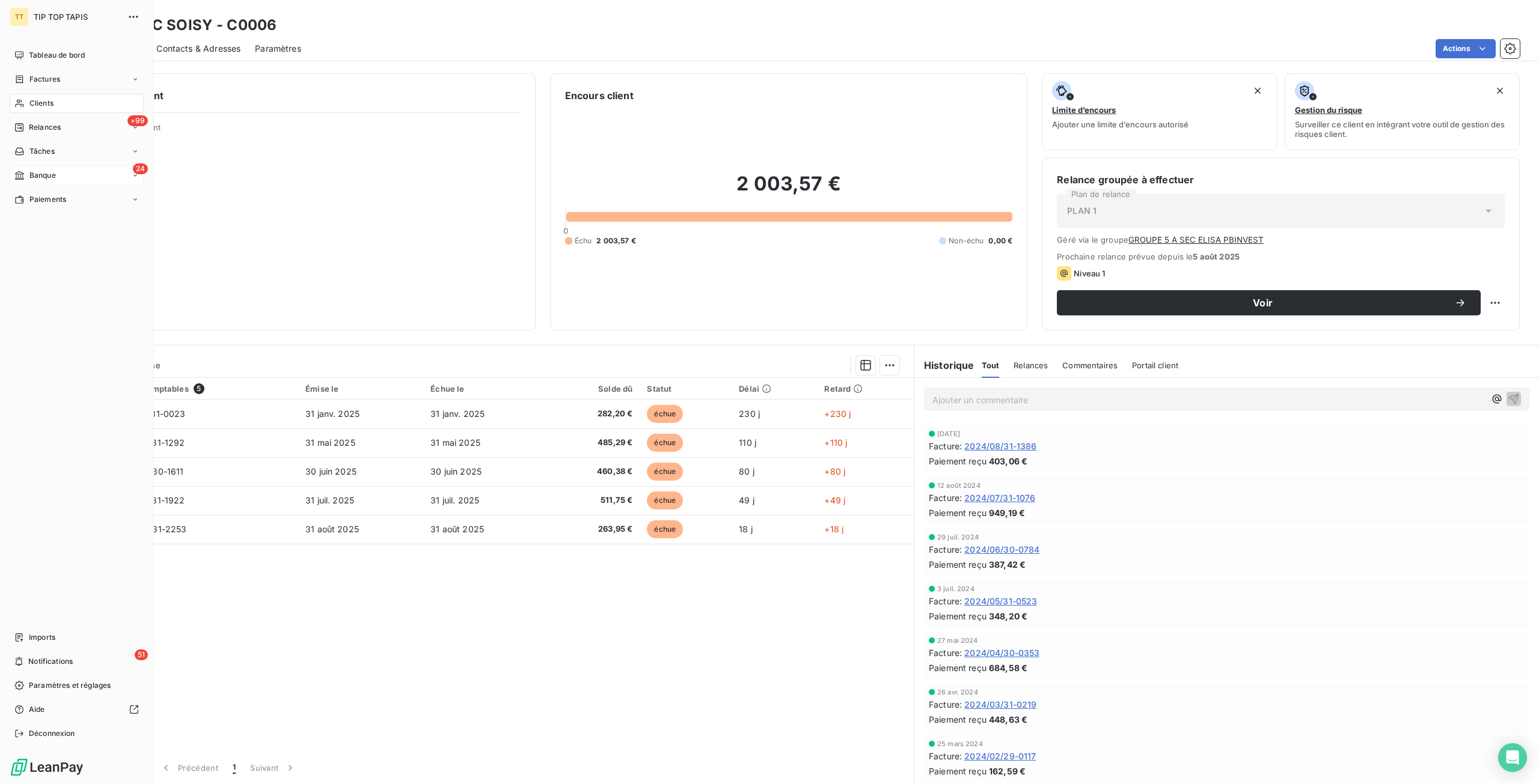
click at [33, 181] on div "24 Banque" at bounding box center [76, 175] width 134 height 19
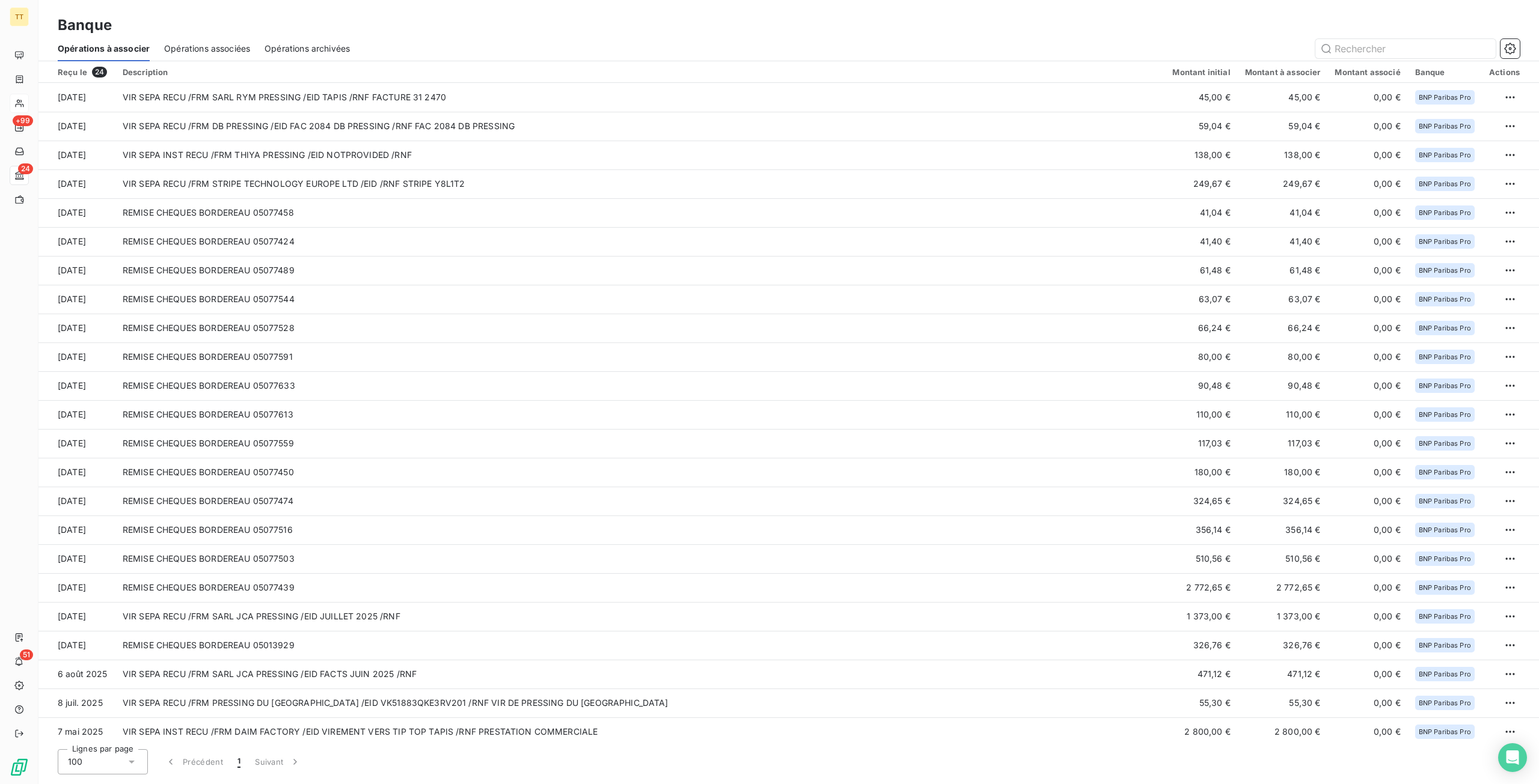
click at [225, 56] on div "Opérations associées" at bounding box center [207, 49] width 86 height 25
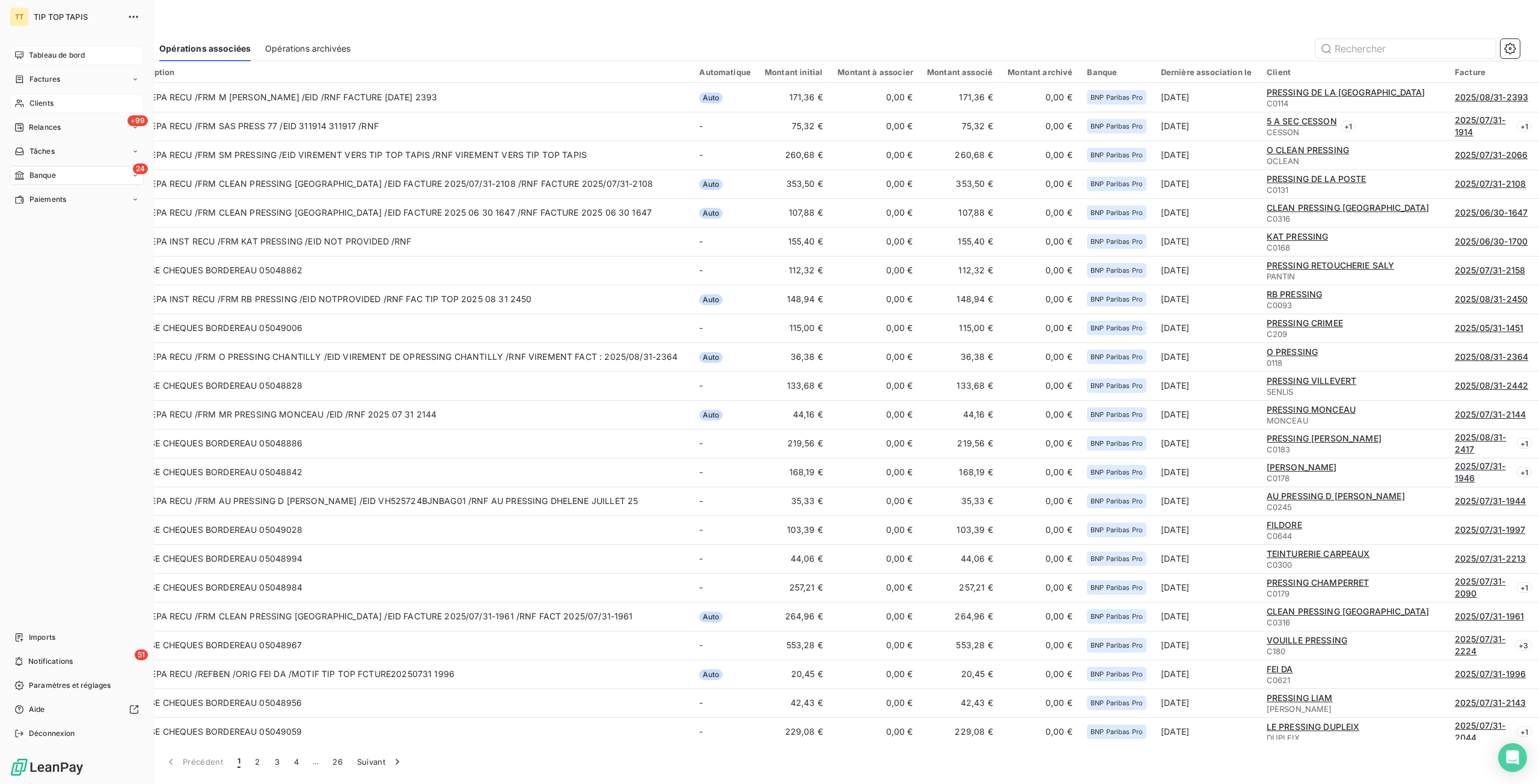
click at [25, 60] on div "Tableau de bord" at bounding box center [76, 55] width 134 height 19
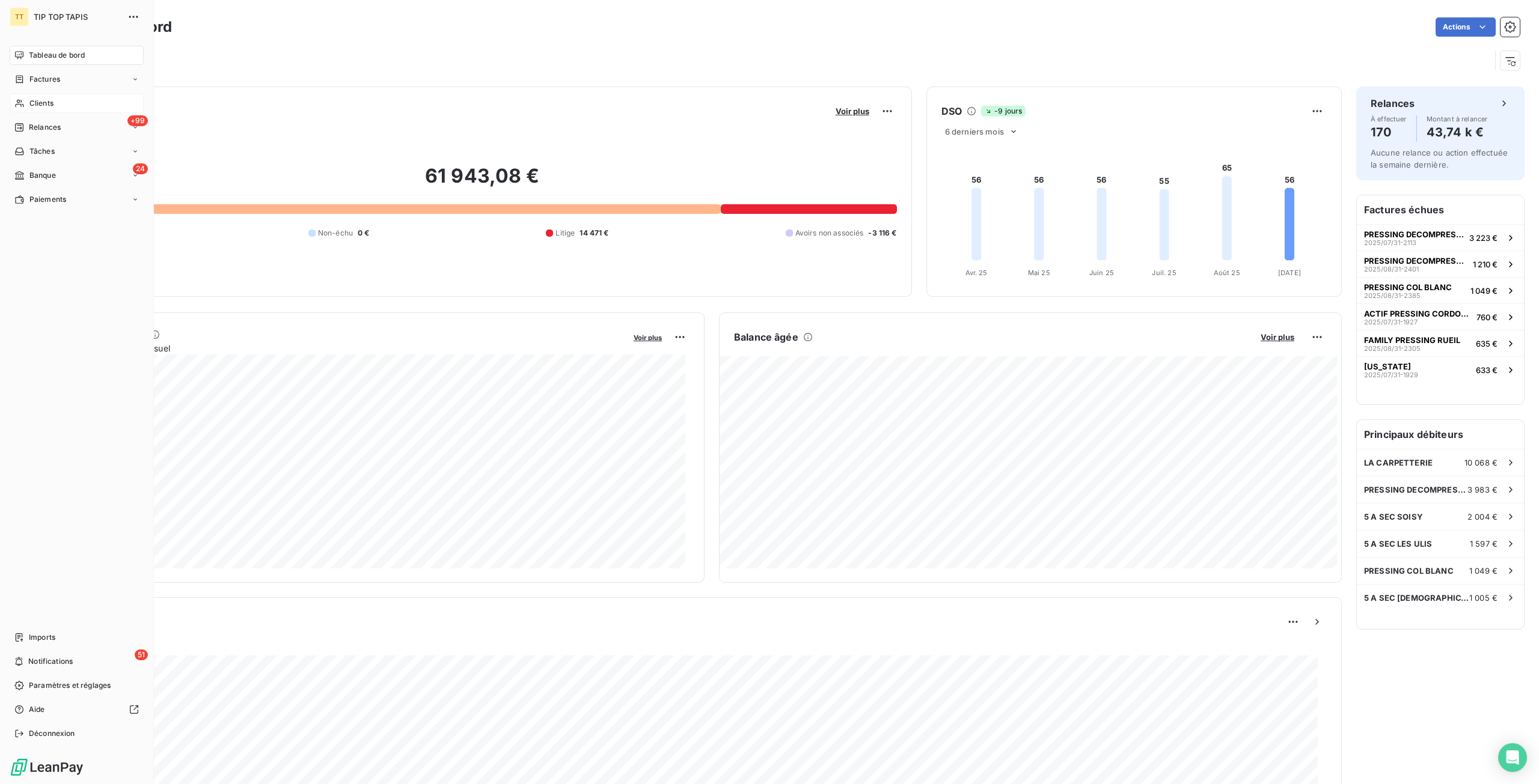
click at [32, 103] on span "Clients" at bounding box center [41, 103] width 24 height 11
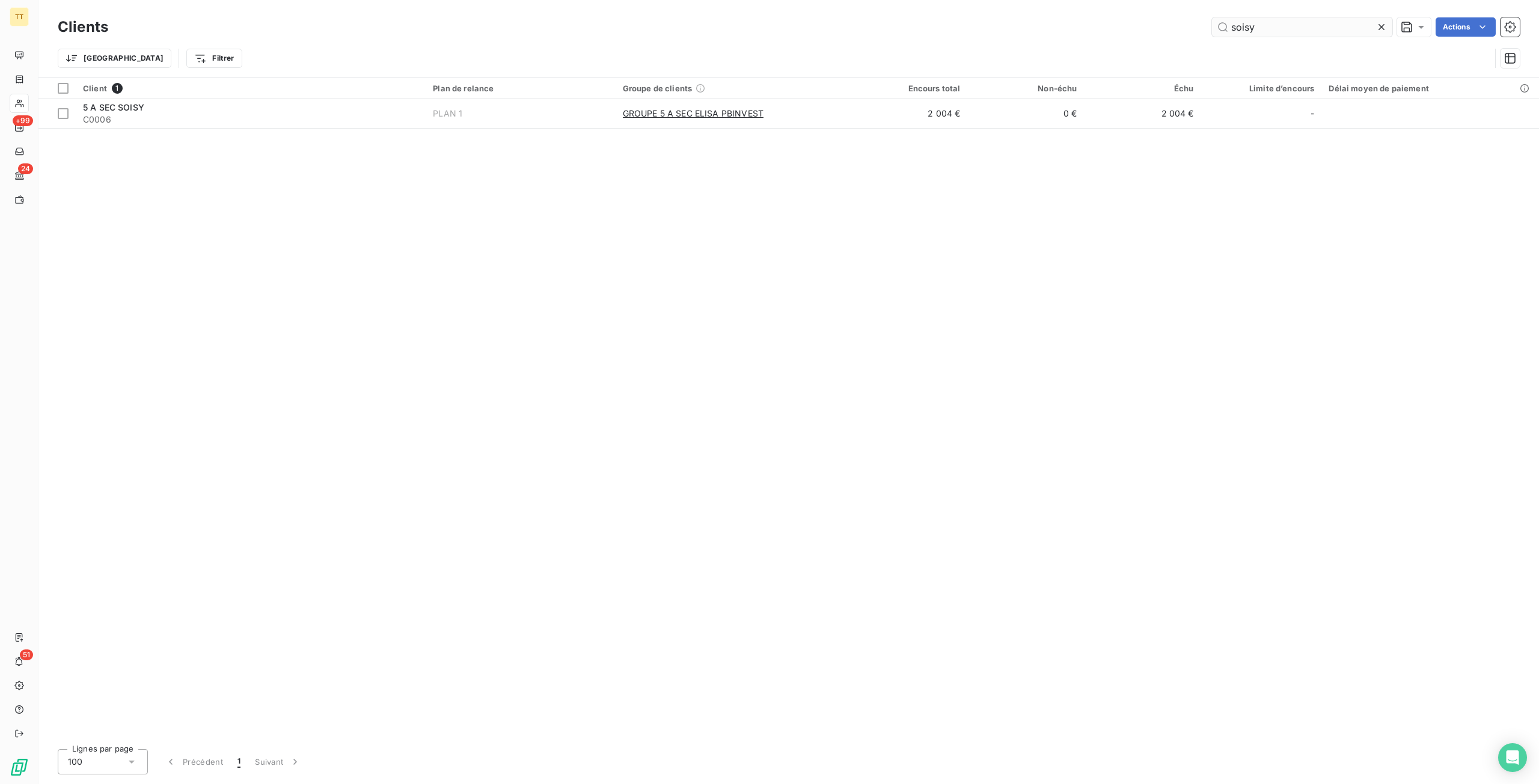
drag, startPoint x: 1270, startPoint y: 16, endPoint x: 1266, endPoint y: 25, distance: 9.8
click at [1266, 25] on div "Clients soisy Actions" at bounding box center [788, 27] width 1462 height 25
drag, startPoint x: 1257, startPoint y: 25, endPoint x: 1160, endPoint y: 22, distance: 97.0
click at [1160, 22] on div "soisy Actions" at bounding box center [821, 27] width 1397 height 19
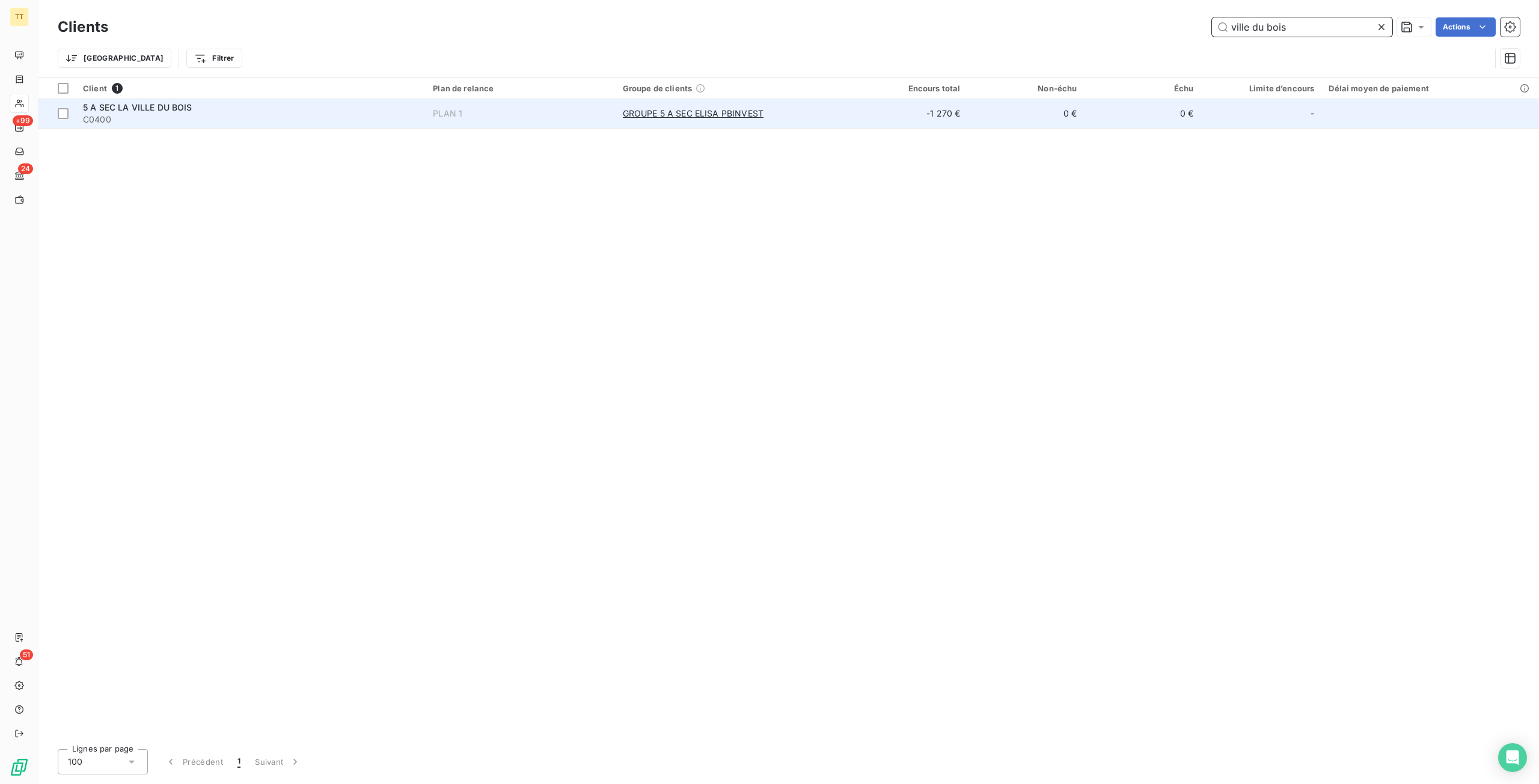
type input "ville du bois"
click at [844, 118] on div "GROUPE 5 A SEC ELISA PBINVEST" at bounding box center [733, 114] width 221 height 12
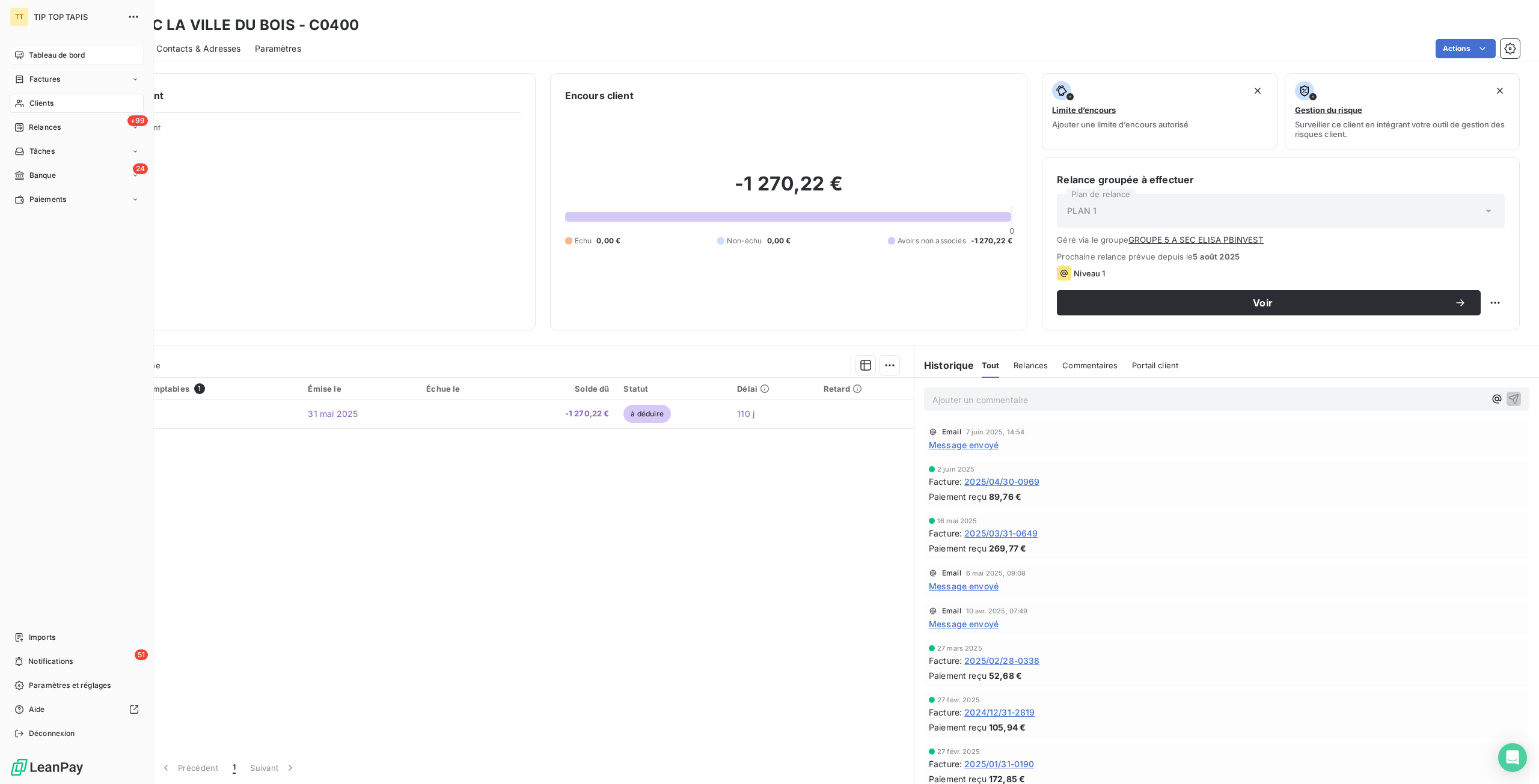
click at [23, 62] on div "Tableau de bord" at bounding box center [76, 55] width 134 height 19
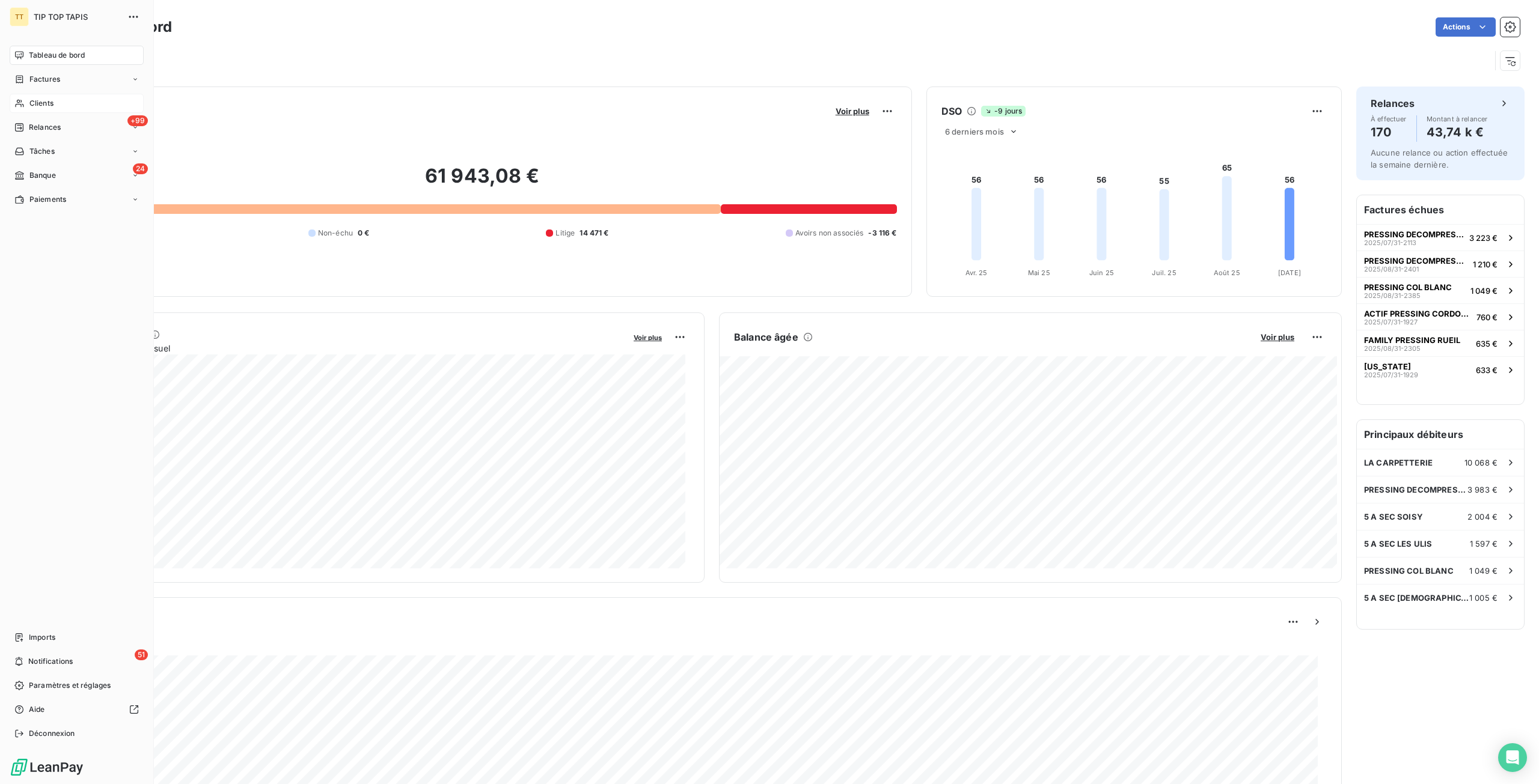
click at [19, 104] on icon at bounding box center [19, 103] width 10 height 9
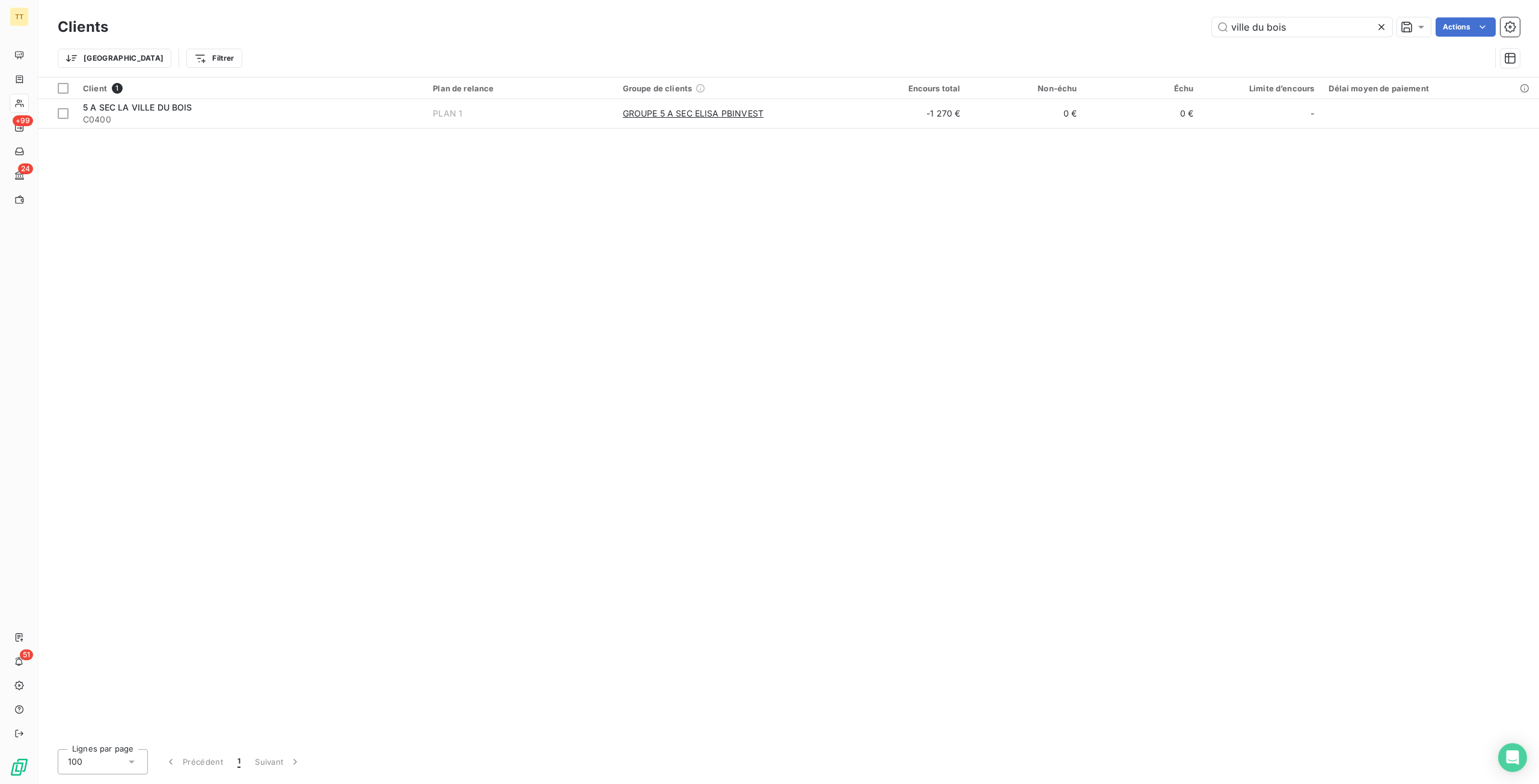
drag, startPoint x: 1332, startPoint y: 22, endPoint x: 1202, endPoint y: 22, distance: 130.0
click at [1202, 22] on div "ville du bois Actions" at bounding box center [821, 27] width 1397 height 19
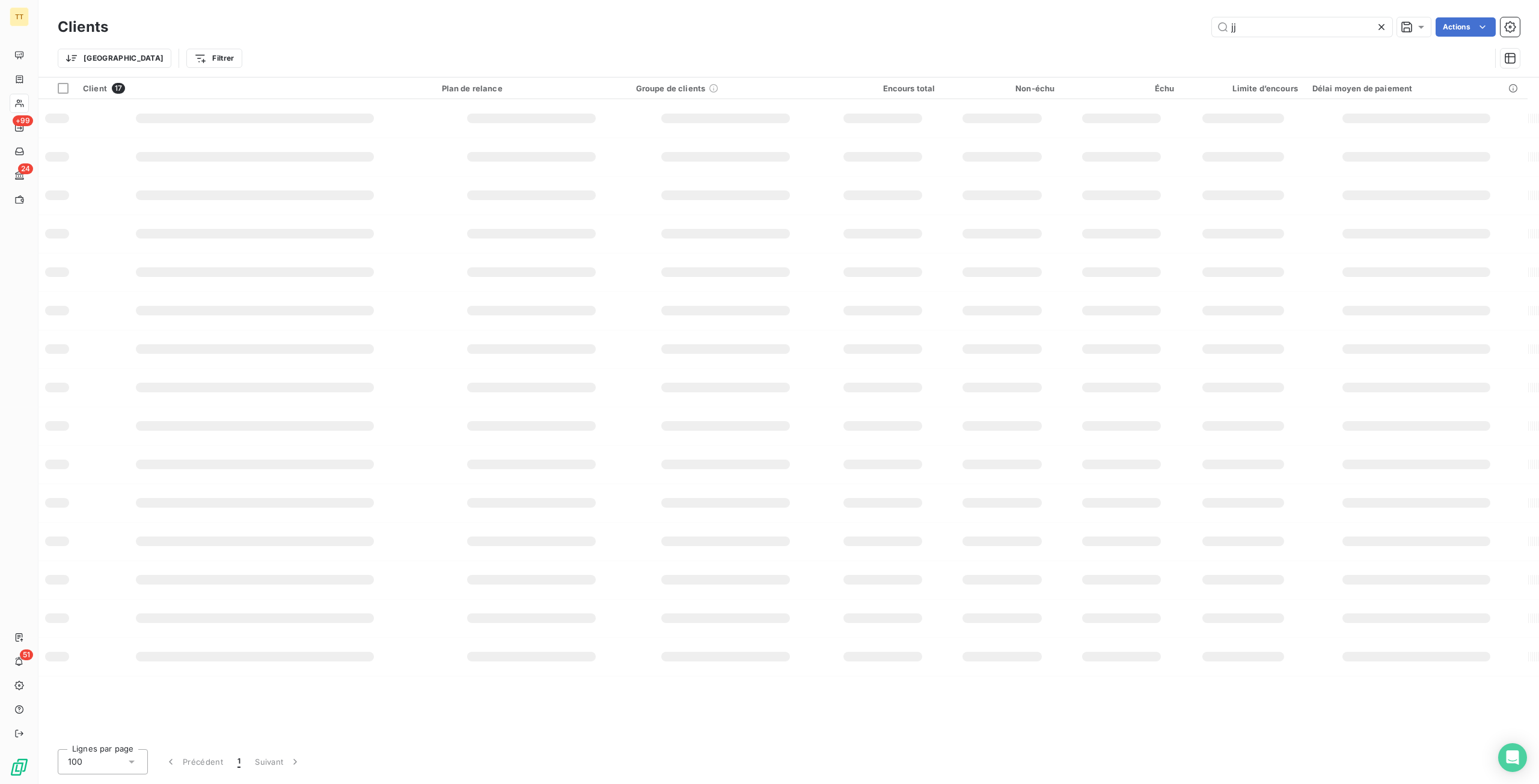
type input "j"
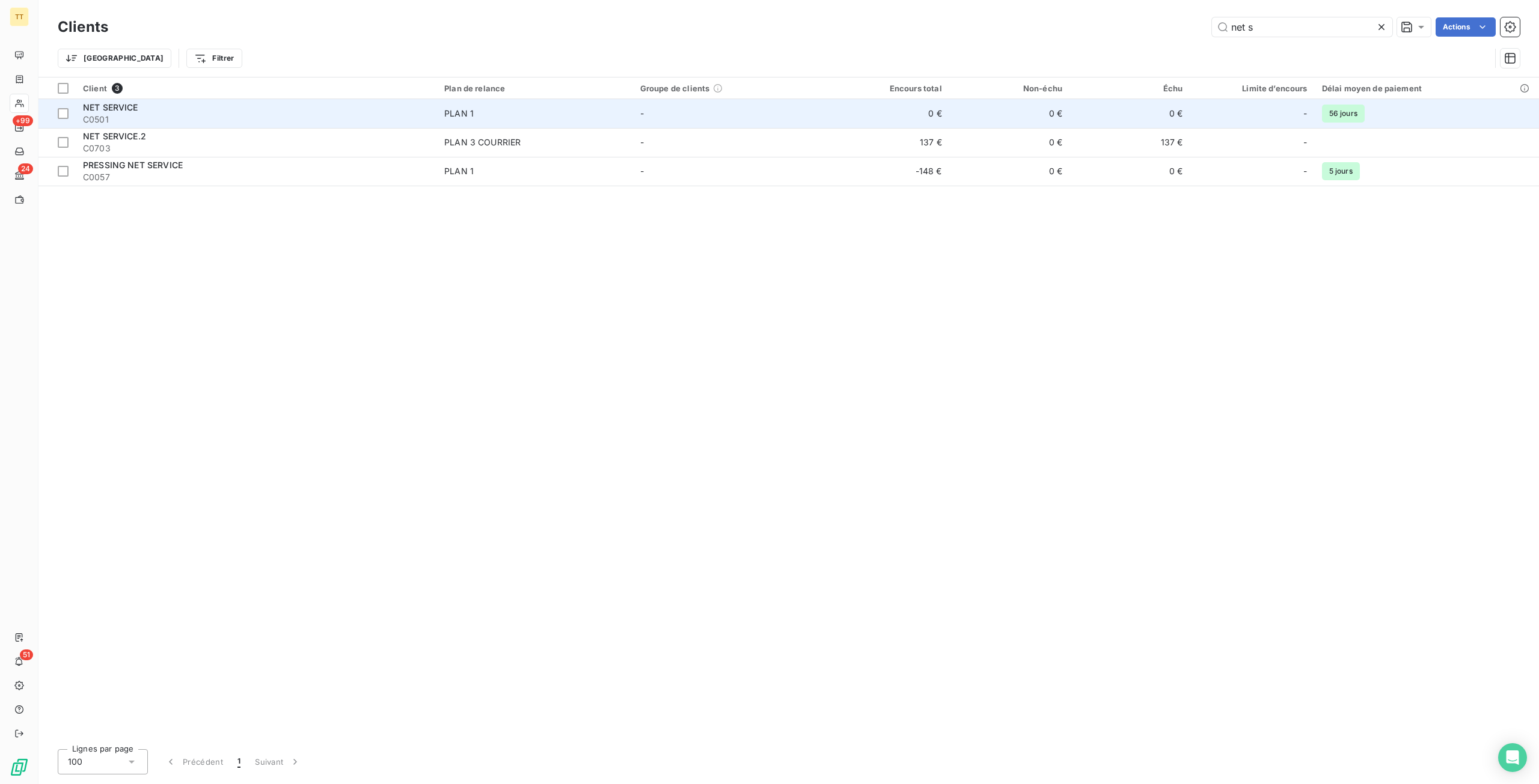
type input "net s"
click at [940, 111] on td "0 €" at bounding box center [889, 113] width 120 height 29
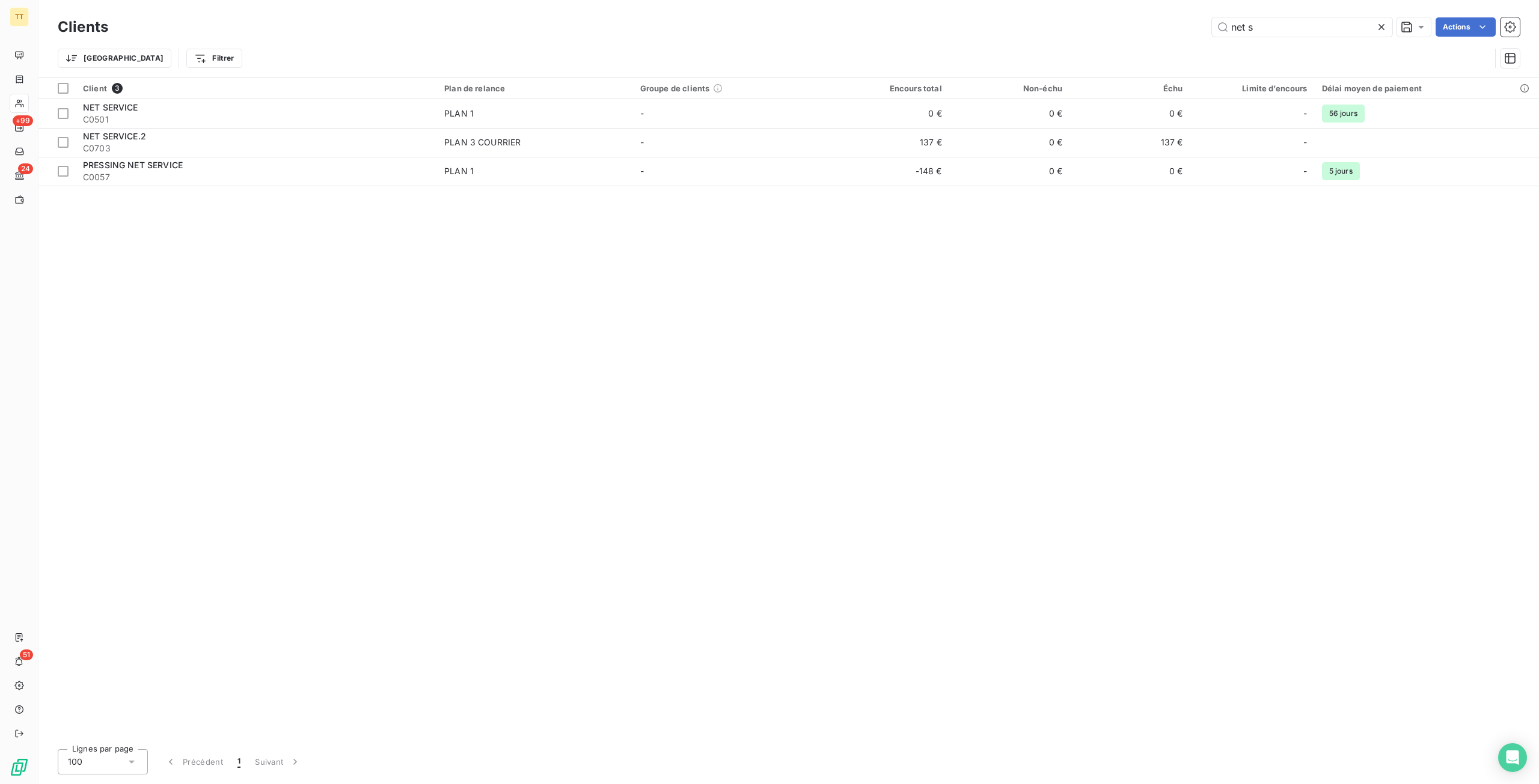
drag, startPoint x: 1314, startPoint y: 28, endPoint x: 1098, endPoint y: 27, distance: 216.0
click at [1098, 27] on div "net s Actions" at bounding box center [821, 27] width 1397 height 19
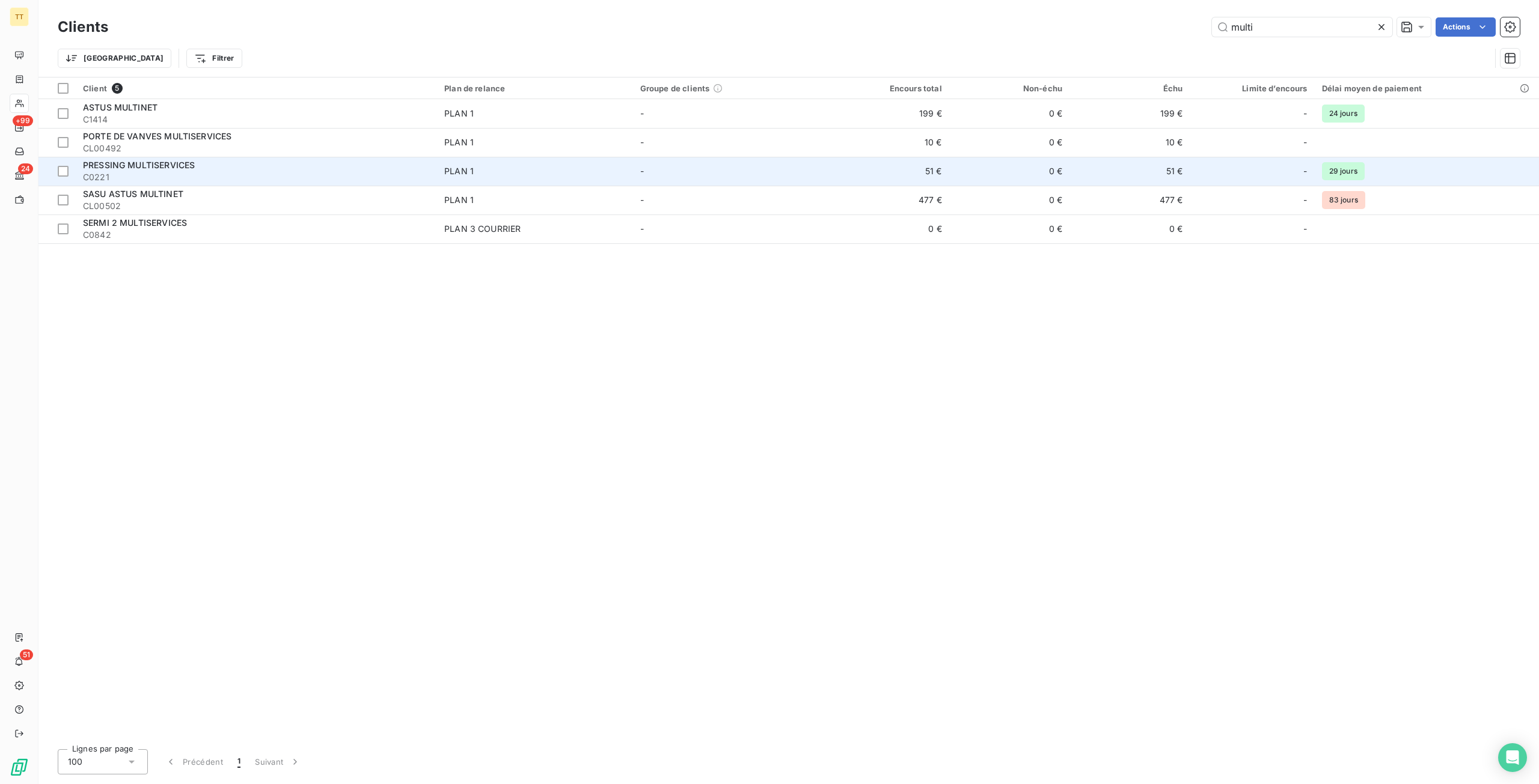
type input "multi"
click at [939, 162] on td "51 €" at bounding box center [889, 171] width 120 height 29
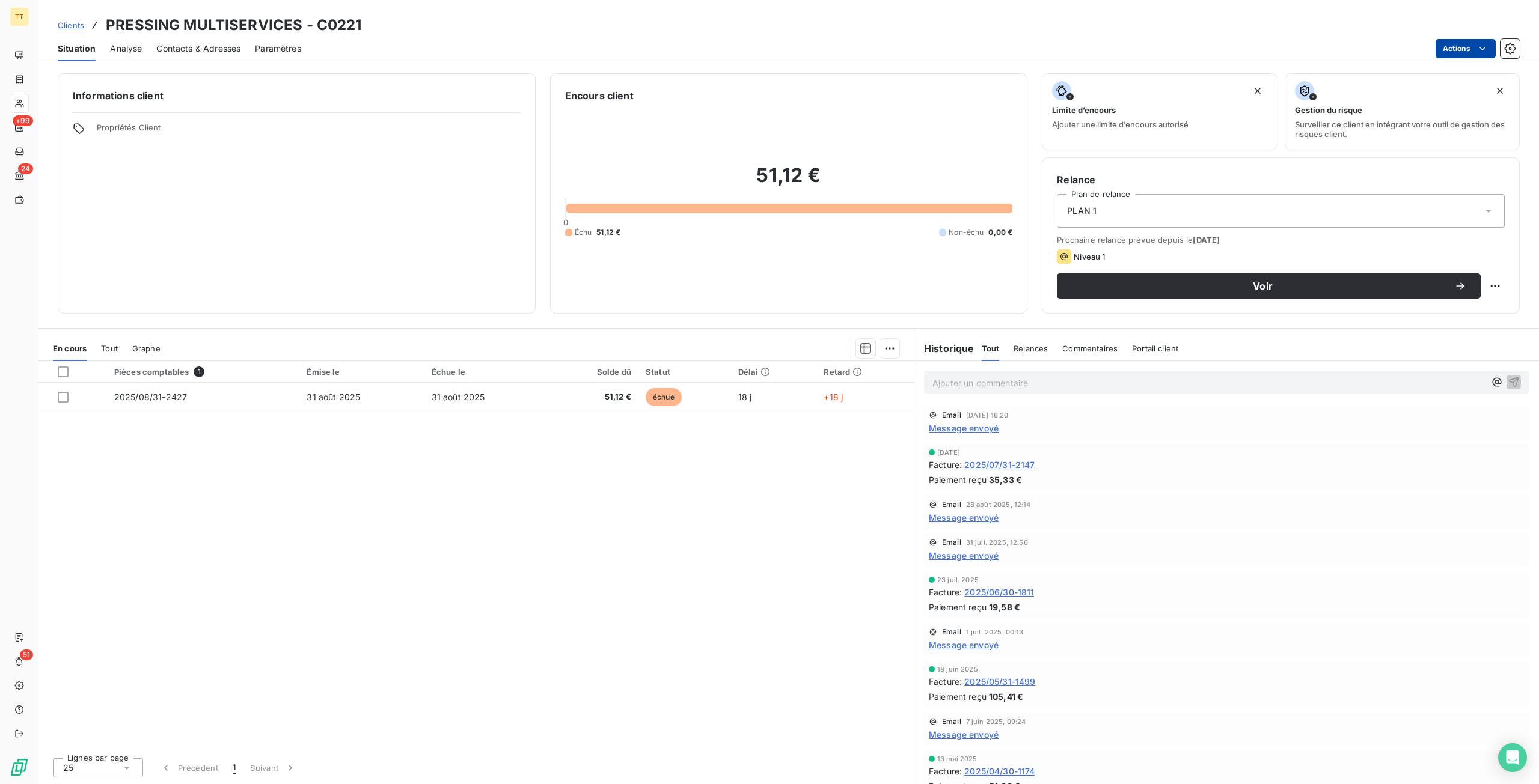
click at [1469, 53] on html "TT +99 24 51 Clients PRESSING MULTISERVICES - C0221 Situation Analyse Contacts …" at bounding box center [770, 392] width 1539 height 784
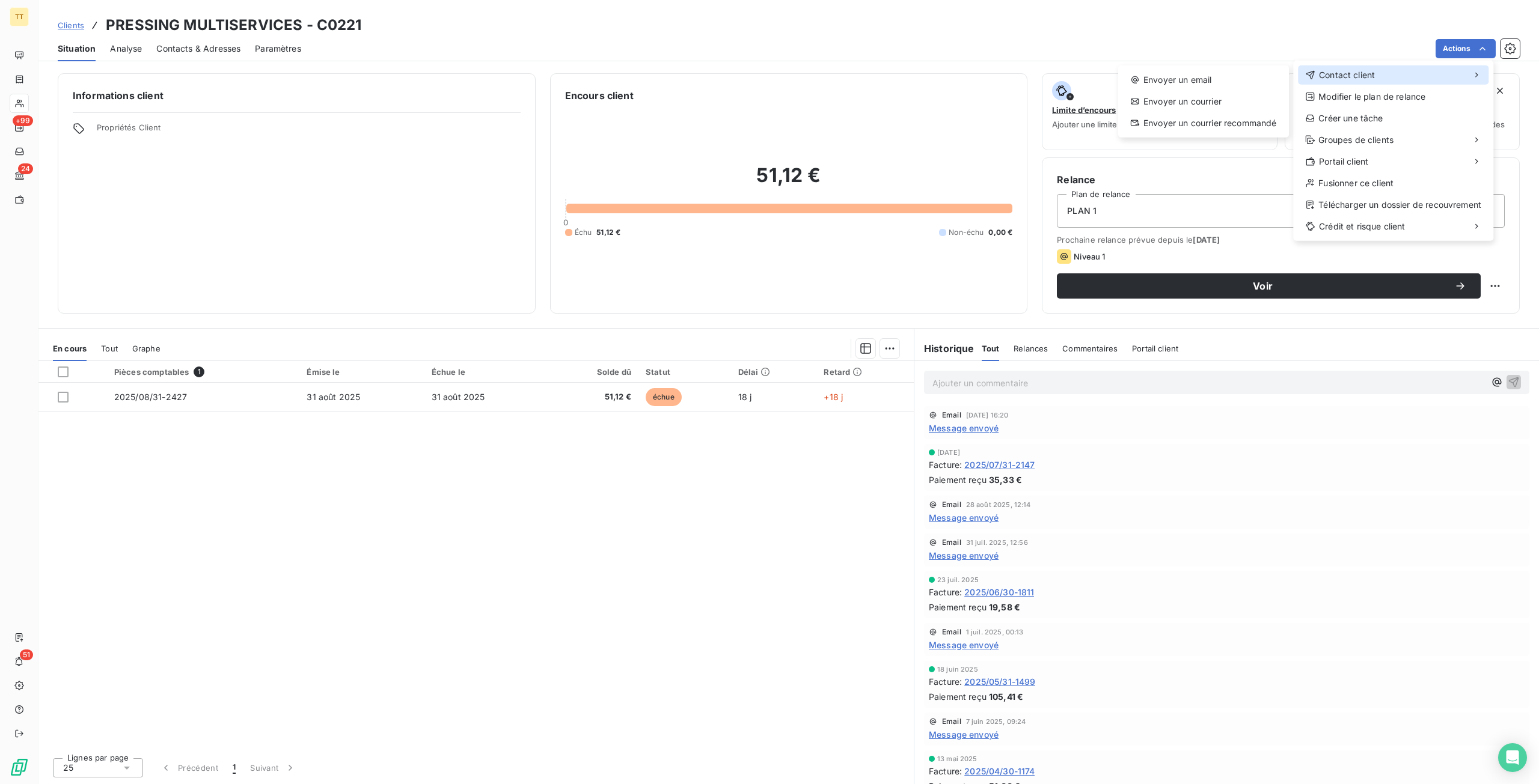
click at [1426, 70] on div "Contact client" at bounding box center [1393, 75] width 191 height 19
click at [1231, 91] on div "Envoyer un email Envoyer un courrier Envoyer un courrier recommandé" at bounding box center [1203, 102] width 171 height 72
click at [1213, 78] on div "Envoyer un email" at bounding box center [1203, 80] width 161 height 19
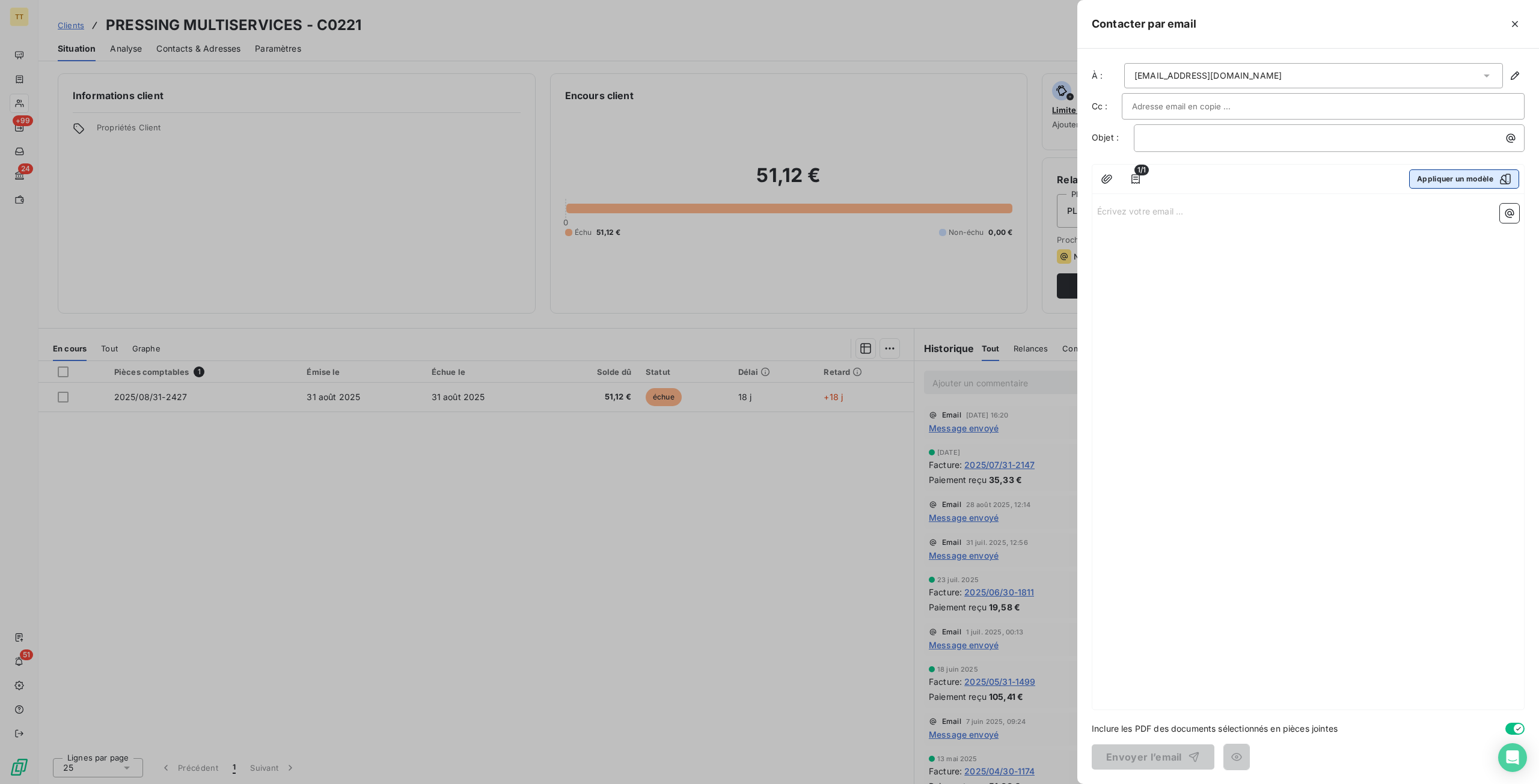
click at [1481, 185] on button "Appliquer un modèle" at bounding box center [1464, 179] width 110 height 19
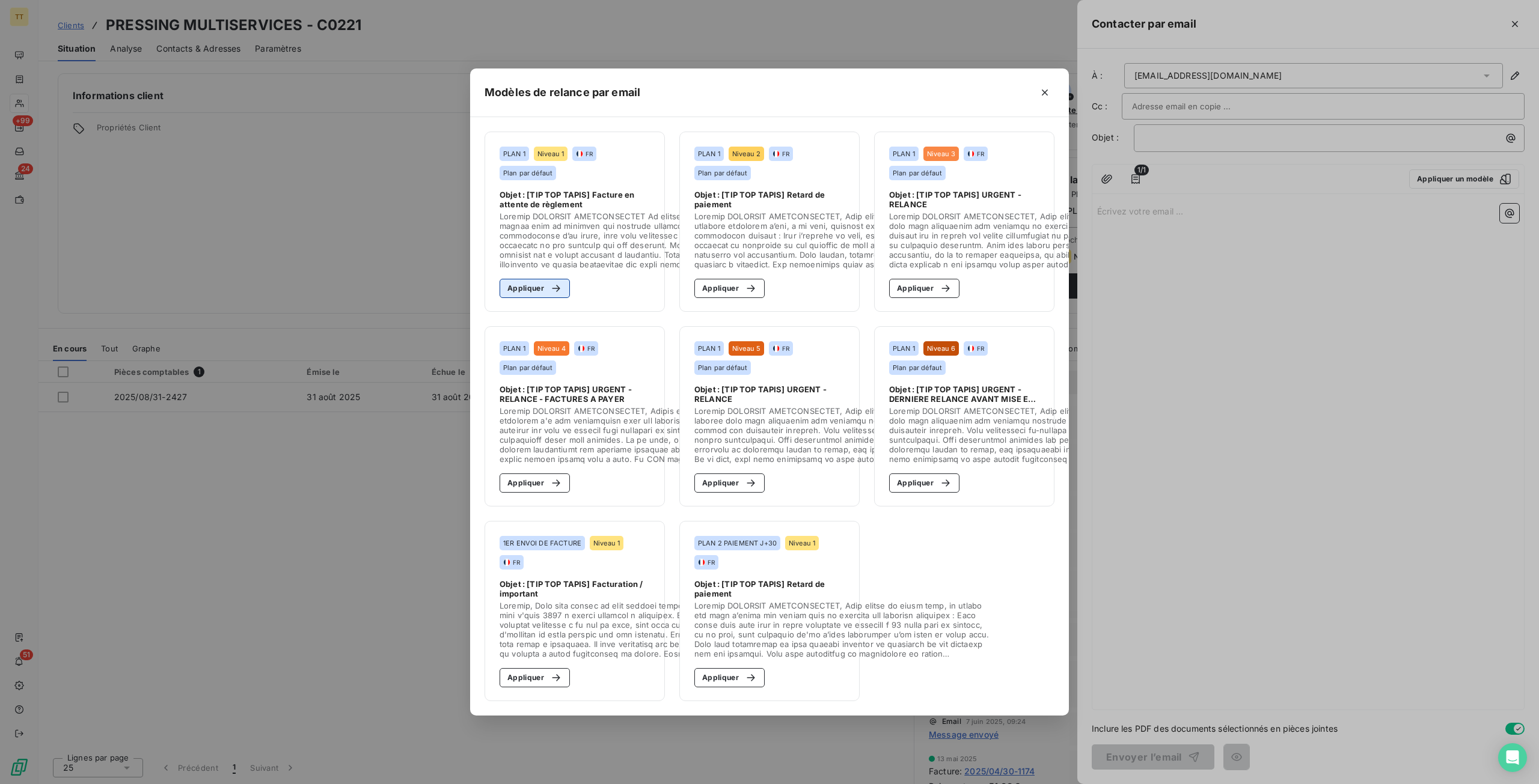
click at [559, 288] on icon "button" at bounding box center [556, 288] width 12 height 12
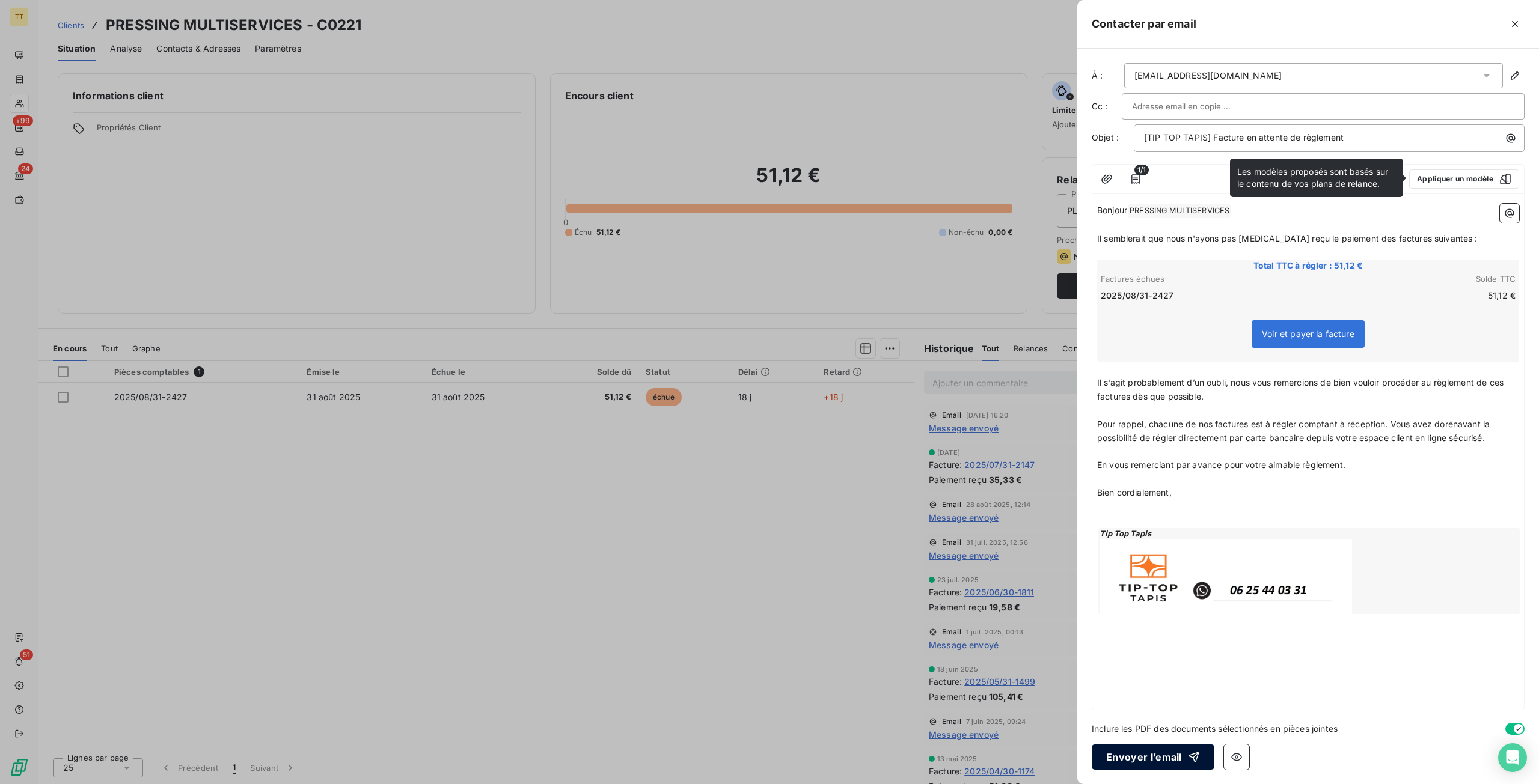
click at [1168, 764] on button "Envoyer l’email" at bounding box center [1152, 757] width 122 height 25
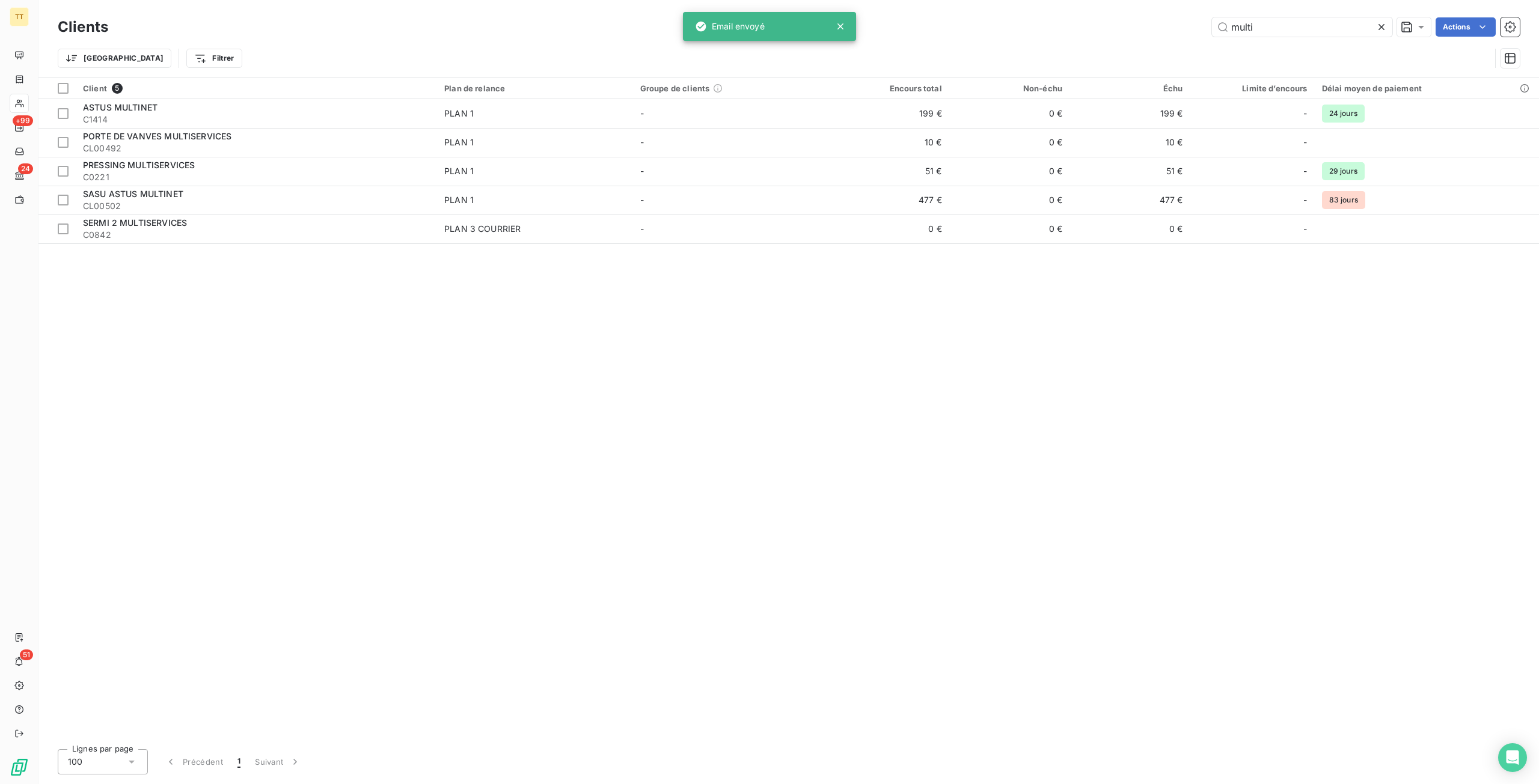
drag, startPoint x: 1297, startPoint y: 25, endPoint x: 1067, endPoint y: 10, distance: 230.5
click at [1067, 10] on div "Clients multi Actions Trier Filtrer" at bounding box center [788, 38] width 1500 height 77
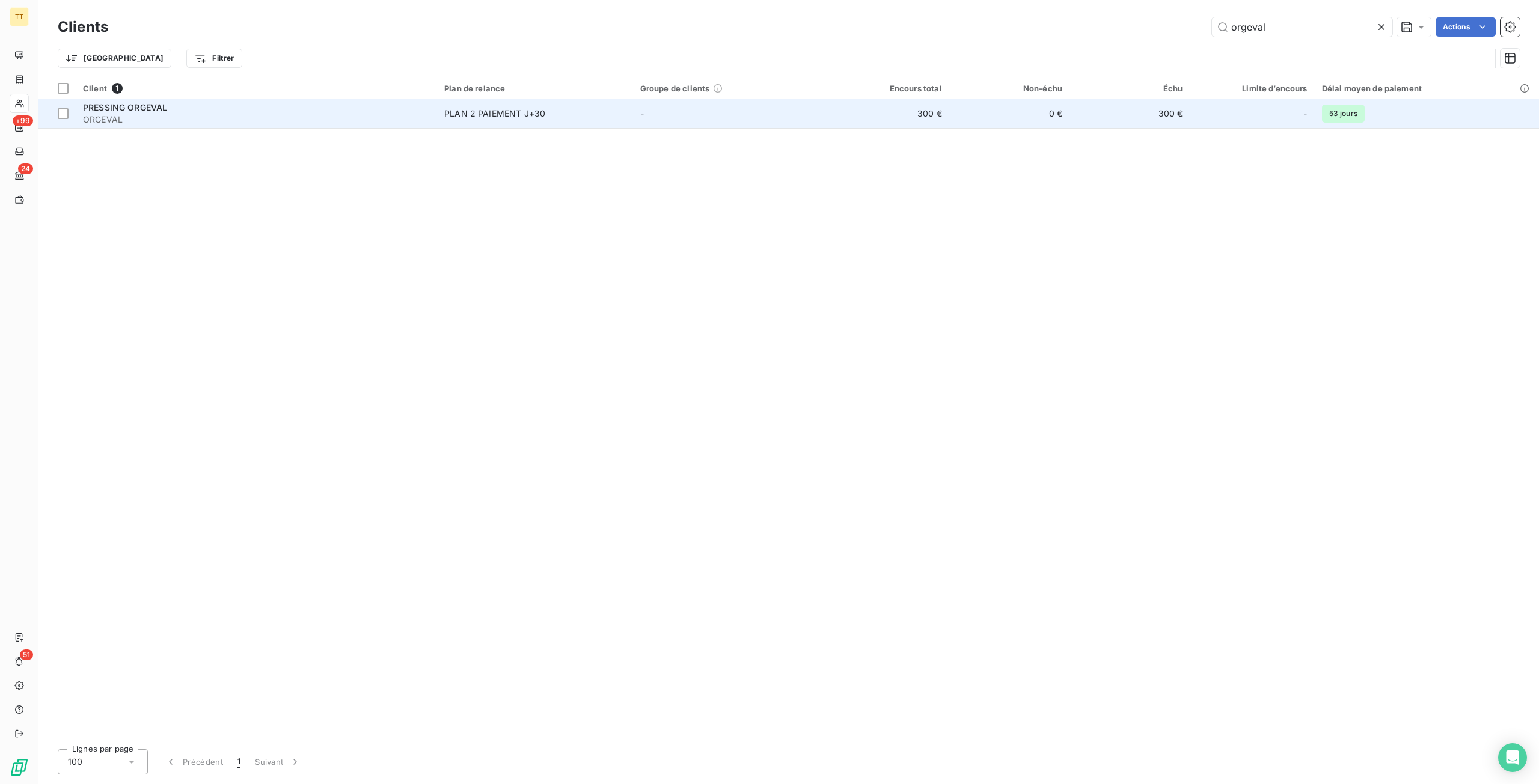
type input "orgeval"
click at [952, 123] on td "0 €" at bounding box center [1010, 113] width 120 height 29
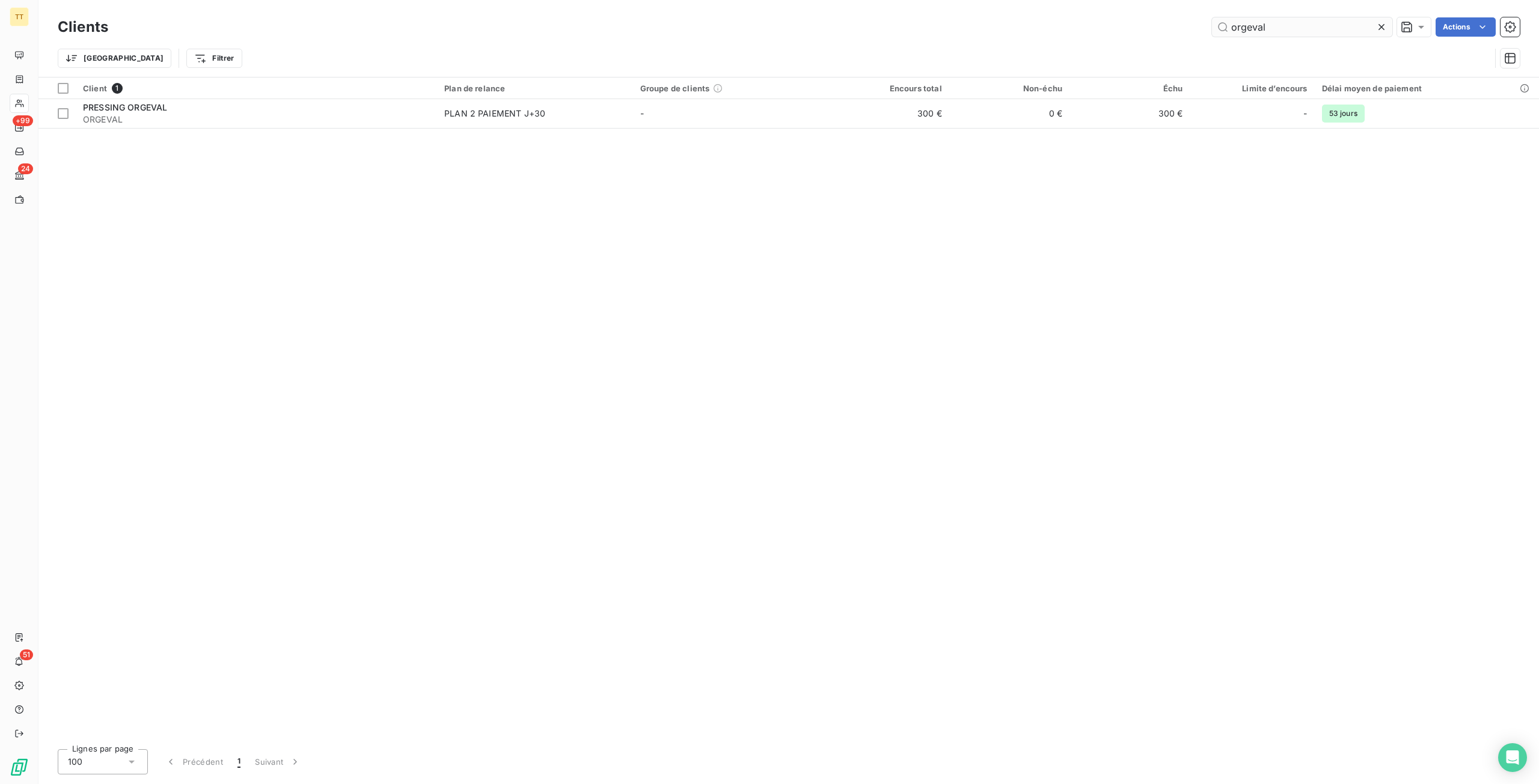
drag, startPoint x: 1293, startPoint y: 18, endPoint x: 1283, endPoint y: 20, distance: 10.2
click at [1283, 20] on input "orgeval" at bounding box center [1302, 27] width 181 height 19
drag, startPoint x: 1283, startPoint y: 20, endPoint x: 1094, endPoint y: 10, distance: 189.3
click at [1094, 10] on div "Clients orgeval Actions Trier Filtrer" at bounding box center [788, 38] width 1500 height 77
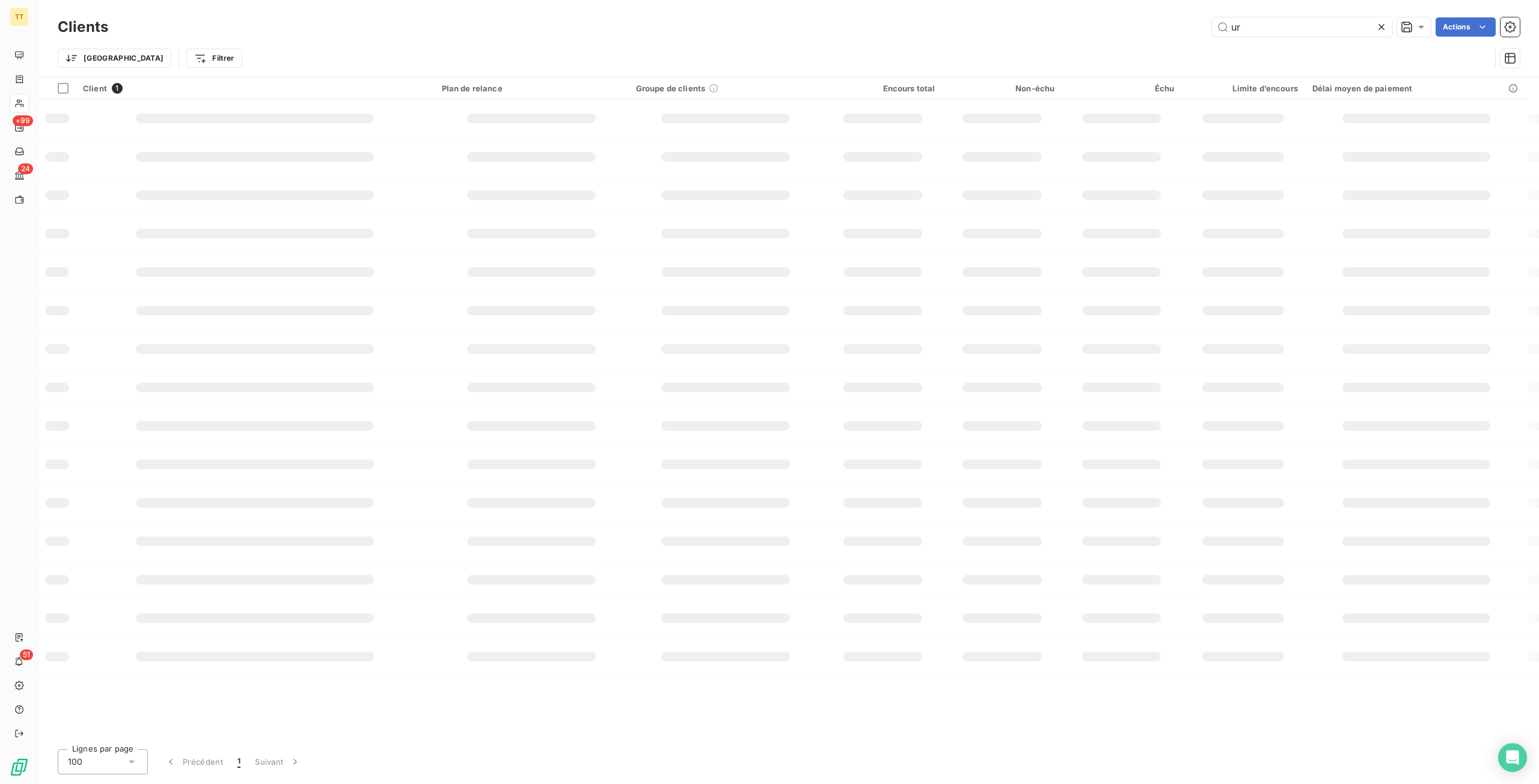
type input "u"
type input "p"
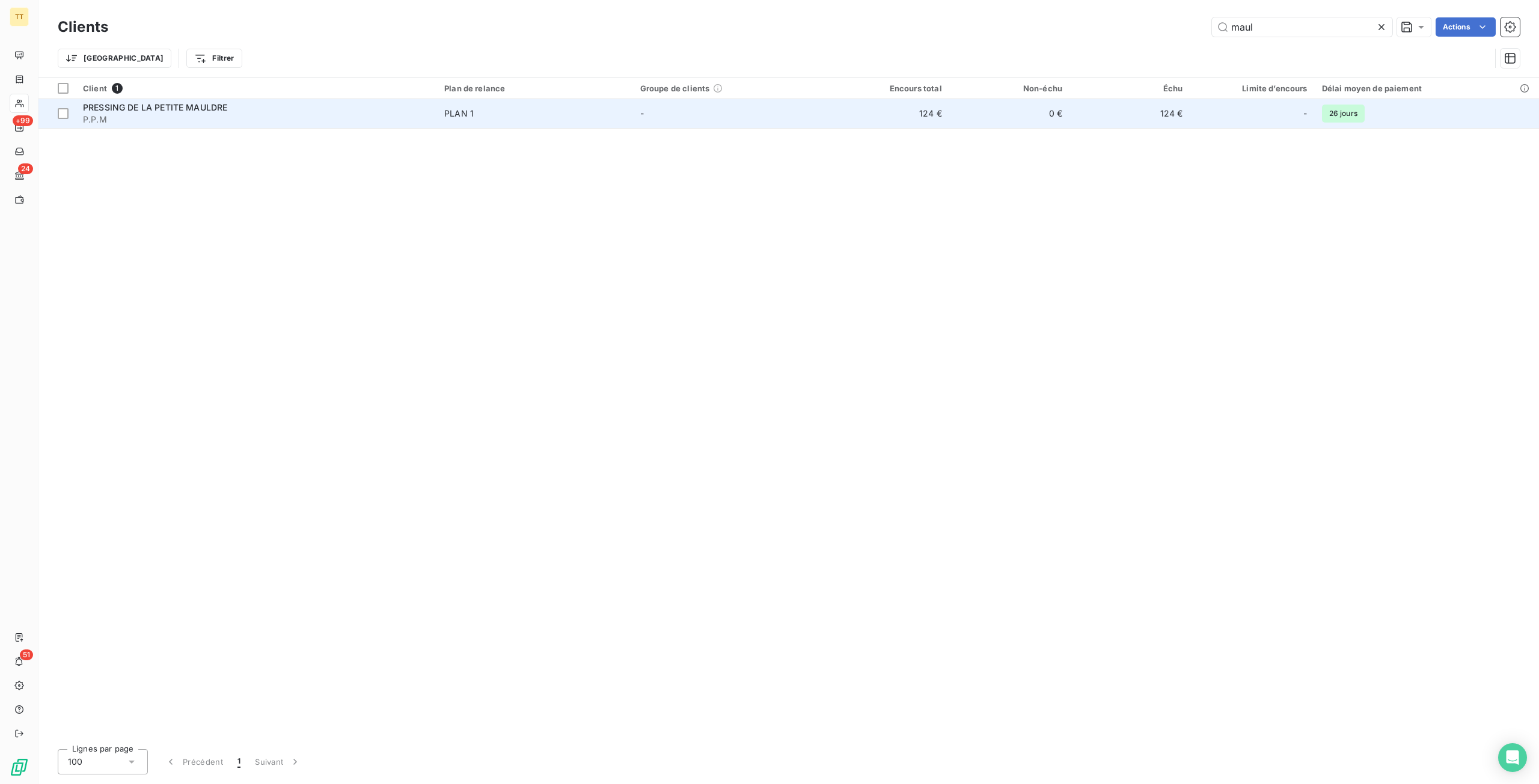
type input "maul"
click at [949, 120] on td "124 €" at bounding box center [889, 113] width 120 height 29
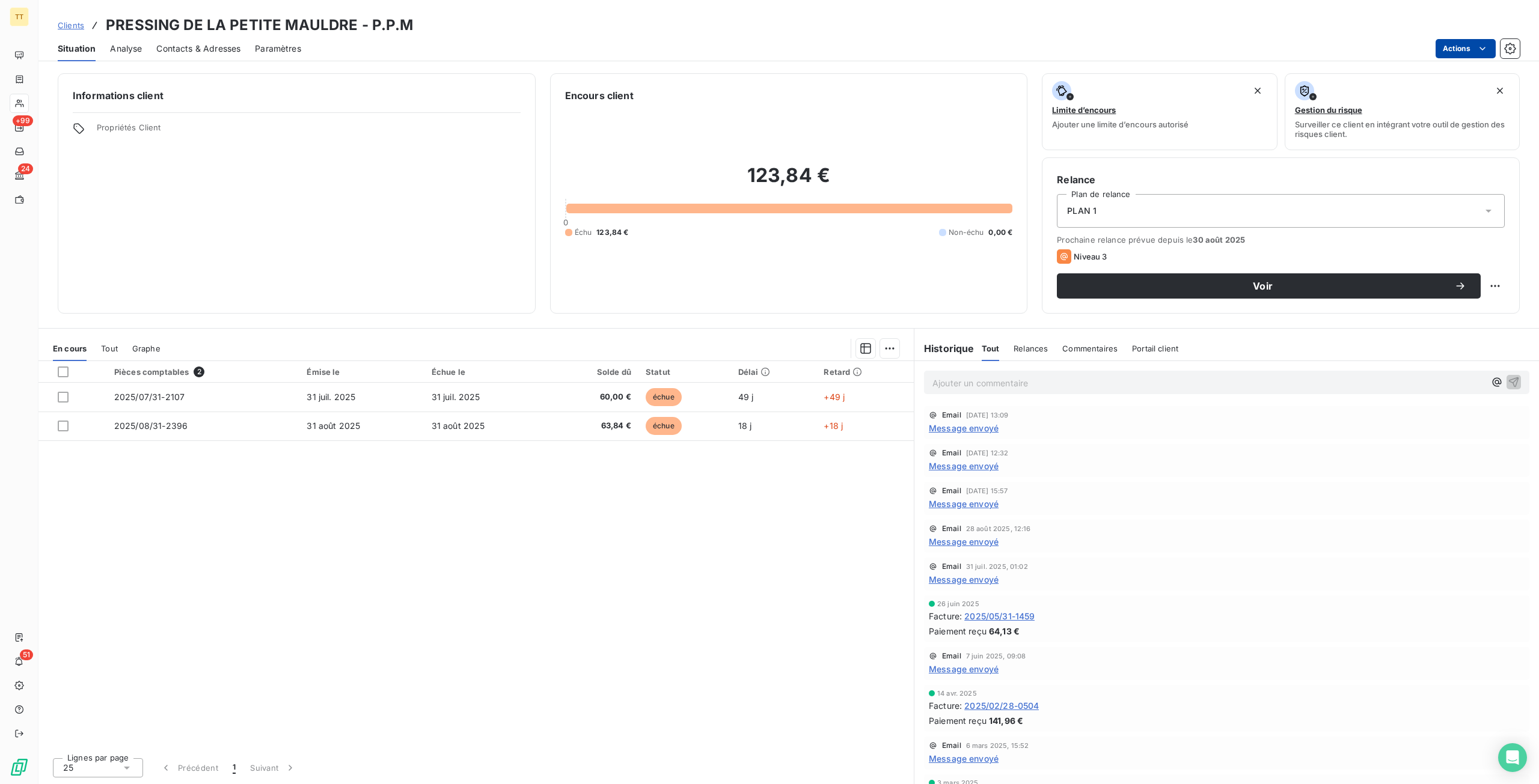
click at [1460, 44] on html "TT +99 24 51 Clients PRESSING DE LA PETITE MAULDRE - P.P.M Situation Analyse Co…" at bounding box center [770, 392] width 1539 height 784
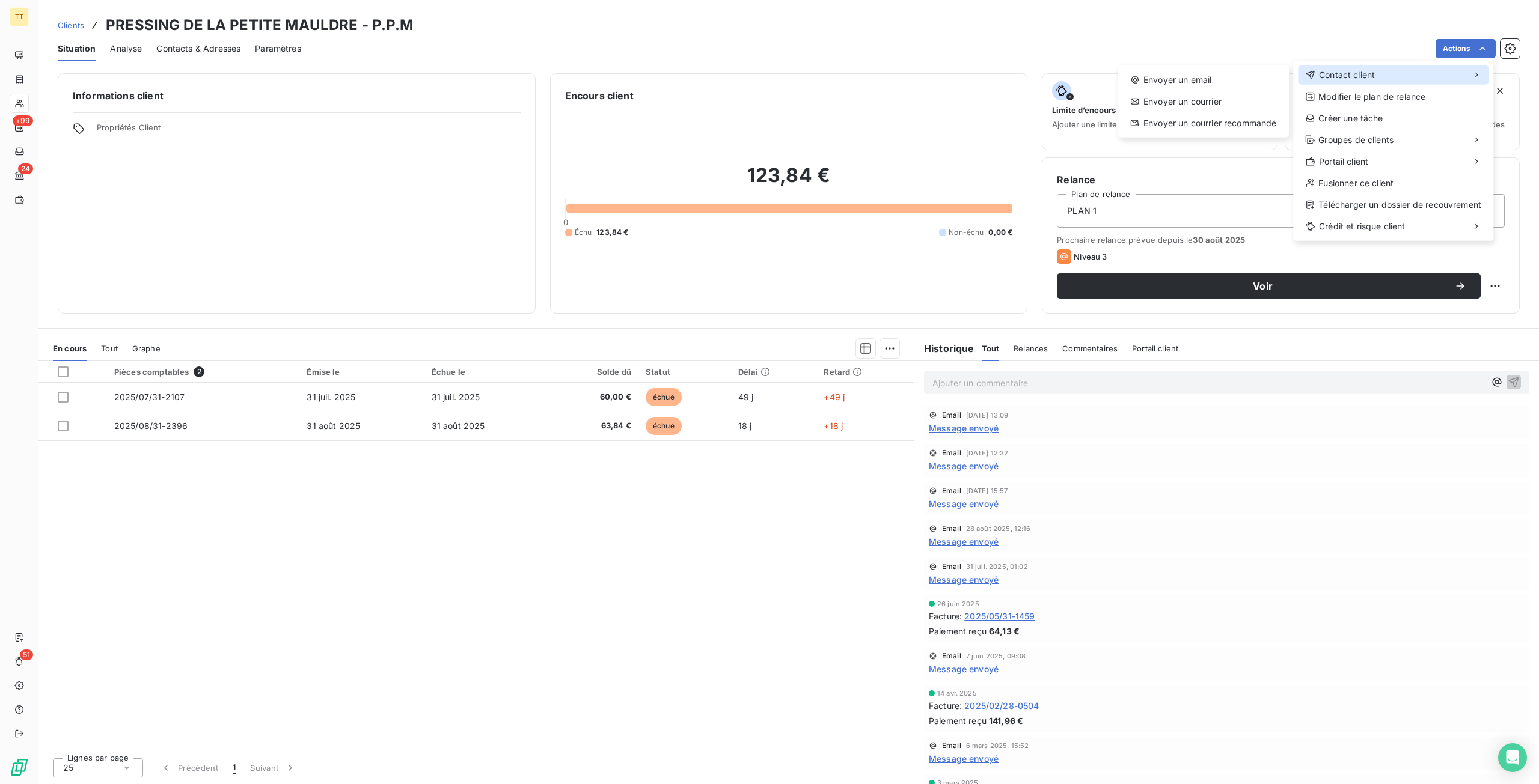
click at [1399, 74] on div "Contact client" at bounding box center [1393, 75] width 191 height 19
click at [1202, 67] on div "Envoyer un email Envoyer un courrier Envoyer un courrier recommandé" at bounding box center [1203, 102] width 171 height 72
click at [1205, 80] on div "Envoyer un email" at bounding box center [1203, 80] width 161 height 19
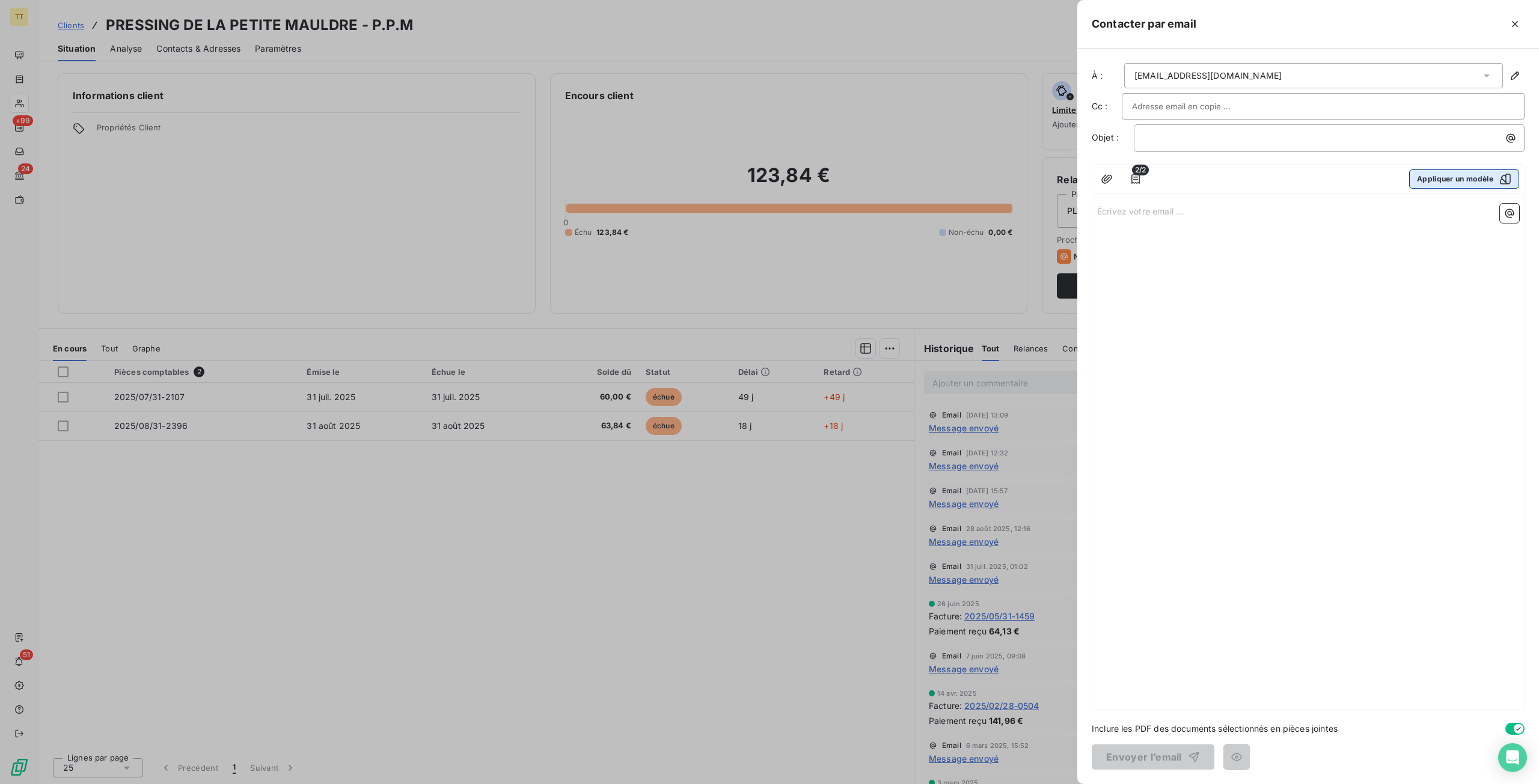
click at [1469, 186] on button "Appliquer un modèle" at bounding box center [1464, 179] width 110 height 19
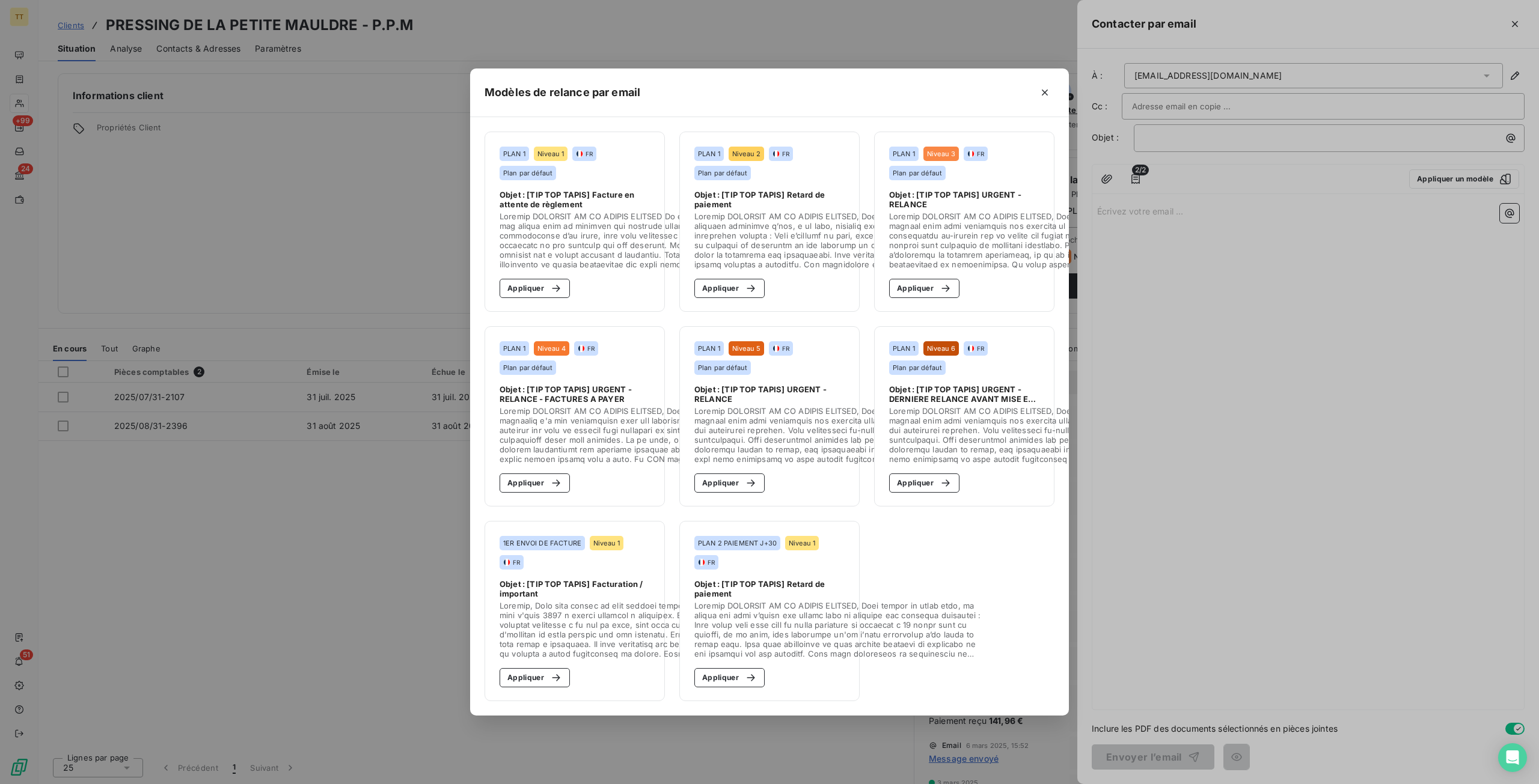
click at [727, 298] on section "PLAN 1 Niveau 2 FR Plan par défaut Objet : [TIP TOP TAPIS] Retard de paiement A…" at bounding box center [770, 222] width 181 height 181
click at [725, 292] on button "Appliquer" at bounding box center [729, 288] width 70 height 19
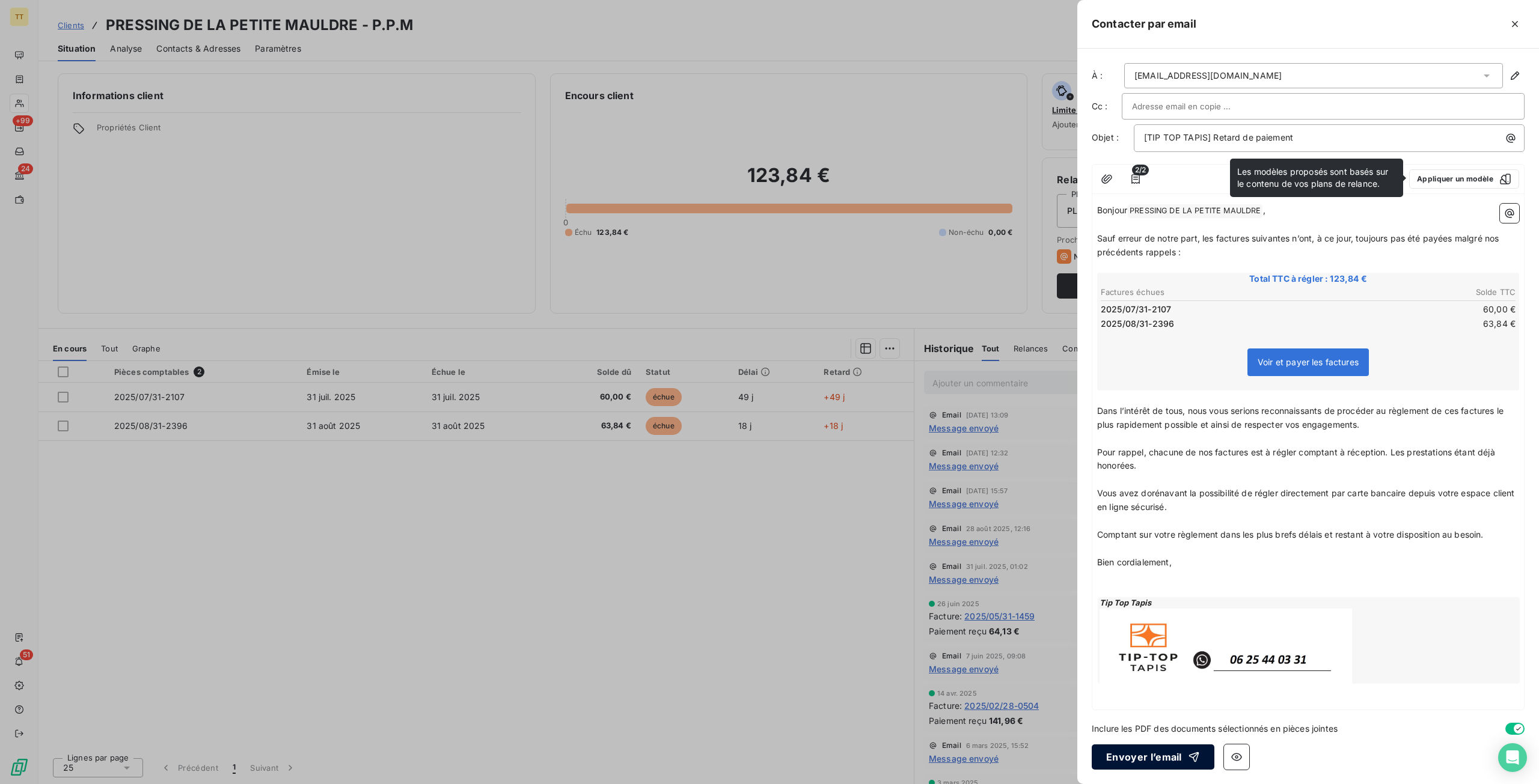
click at [1123, 757] on button "Envoyer l’email" at bounding box center [1152, 757] width 122 height 25
